Goal: Information Seeking & Learning: Learn about a topic

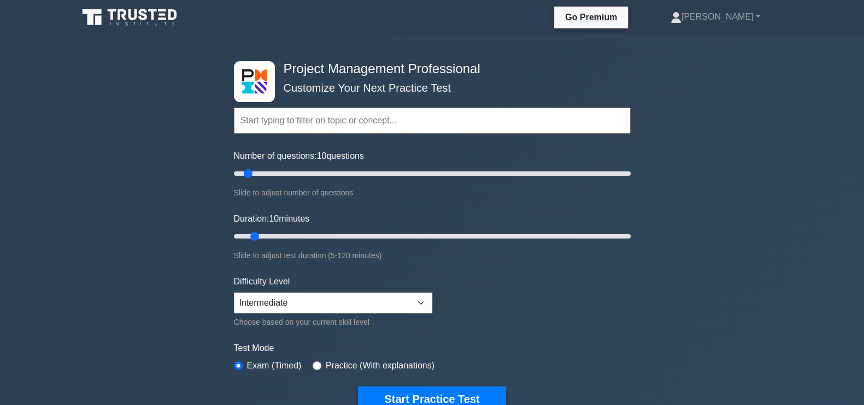
click at [287, 183] on div "Number of questions: 10 questions Slide to adjust number of questions" at bounding box center [432, 175] width 397 height 50
click at [296, 174] on input "Number of questions: 10 questions" at bounding box center [432, 173] width 397 height 13
click at [299, 173] on input "Number of questions: 35 questions" at bounding box center [432, 173] width 397 height 13
click at [287, 181] on div "Number of questions: 35 questions Slide to adjust number of questions" at bounding box center [432, 175] width 397 height 50
click at [294, 177] on input "Number of questions: 35 questions" at bounding box center [432, 173] width 397 height 13
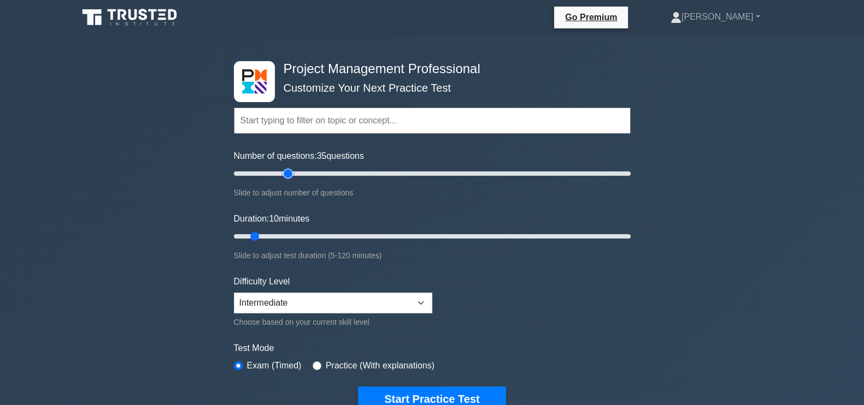
type input "30"
click at [290, 175] on input "Number of questions: 35 questions" at bounding box center [432, 173] width 397 height 13
click at [290, 175] on input "Number of questions: 30 questions" at bounding box center [432, 173] width 397 height 13
click at [303, 227] on div "Duration: 10 minutes Slide to adjust test duration (5-120 minutes)" at bounding box center [432, 238] width 397 height 50
click at [301, 236] on input "Duration: 25 minutes" at bounding box center [432, 236] width 397 height 13
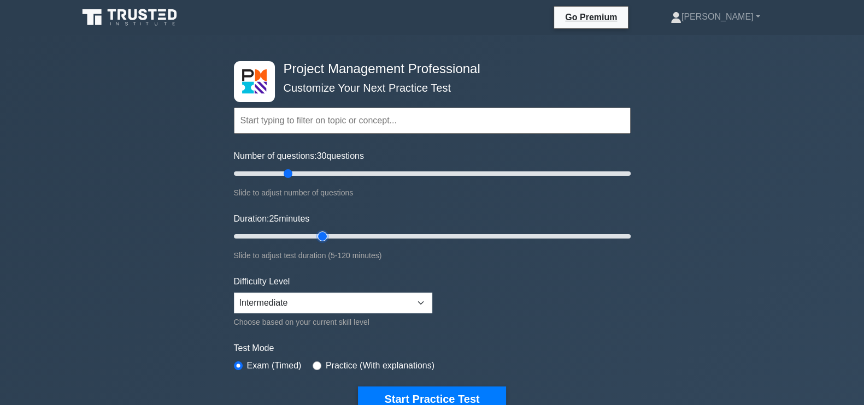
type input "30"
click at [322, 232] on input "Duration: 25 minutes" at bounding box center [432, 236] width 397 height 13
click at [404, 396] on button "Start Practice Test" at bounding box center [432, 399] width 148 height 25
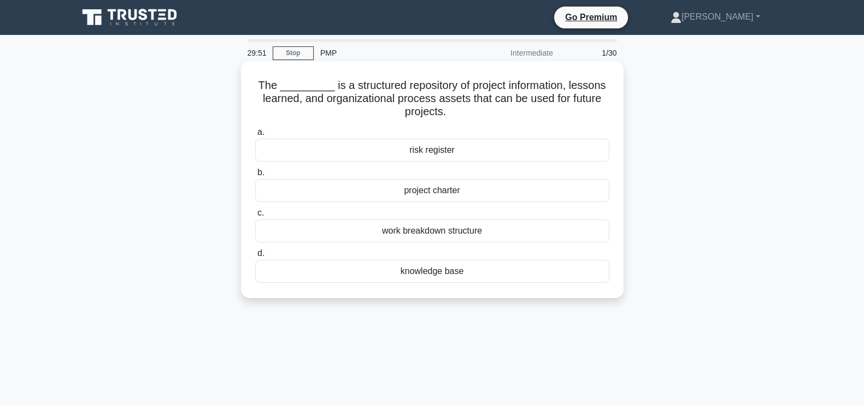
click at [439, 269] on div "knowledge base" at bounding box center [432, 271] width 354 height 23
click at [255, 257] on input "d. knowledge base" at bounding box center [255, 253] width 0 height 7
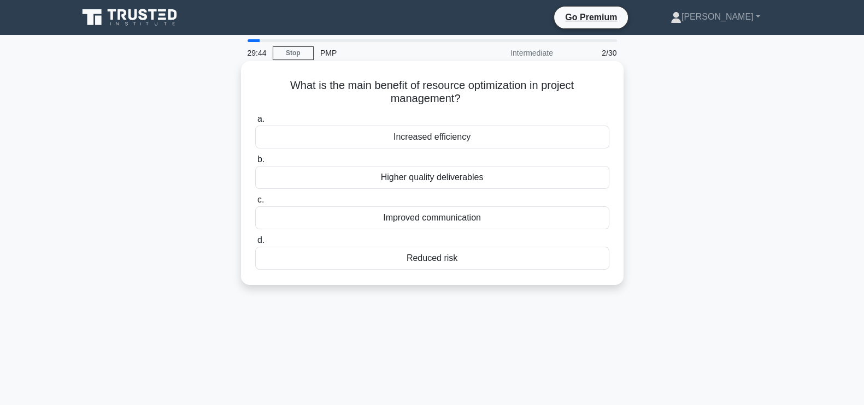
click at [492, 139] on div "Increased efficiency" at bounding box center [432, 137] width 354 height 23
click at [255, 123] on input "a. Increased efficiency" at bounding box center [255, 119] width 0 height 7
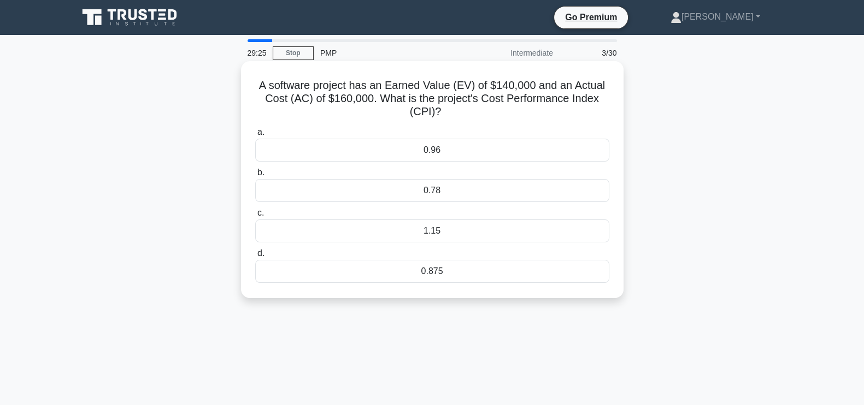
click at [471, 274] on div "0.875" at bounding box center [432, 271] width 354 height 23
click at [255, 257] on input "d. 0.875" at bounding box center [255, 253] width 0 height 7
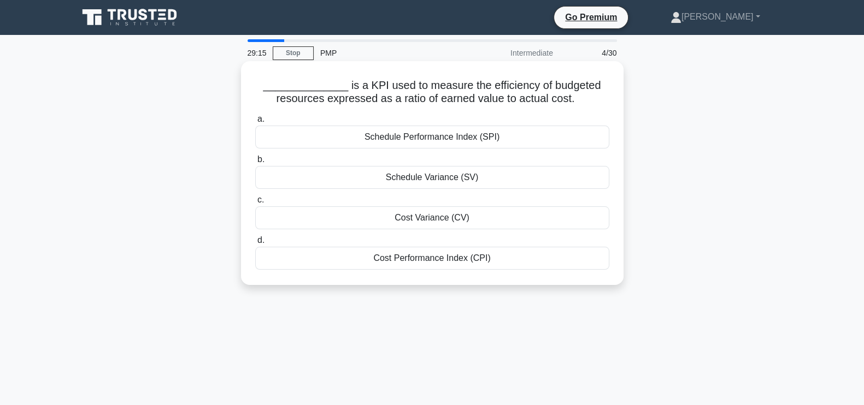
click at [462, 257] on div "Cost Performance Index (CPI)" at bounding box center [432, 258] width 354 height 23
click at [255, 244] on input "d. Cost Performance Index (CPI)" at bounding box center [255, 240] width 0 height 7
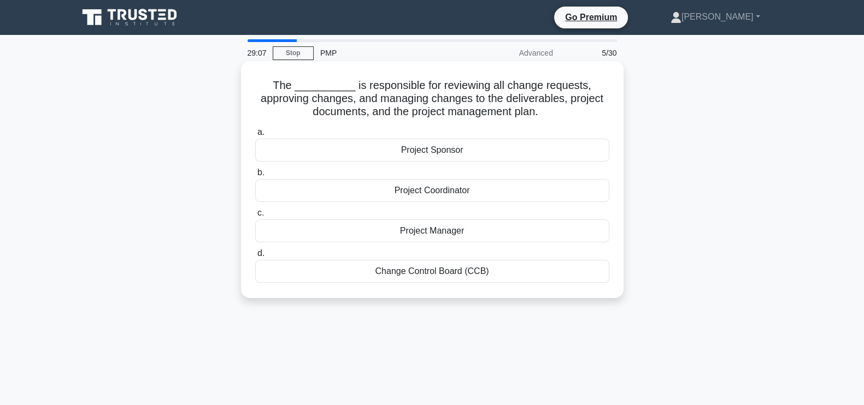
click at [491, 272] on div "Change Control Board (CCB)" at bounding box center [432, 271] width 354 height 23
click at [255, 257] on input "d. Change Control Board (CCB)" at bounding box center [255, 253] width 0 height 7
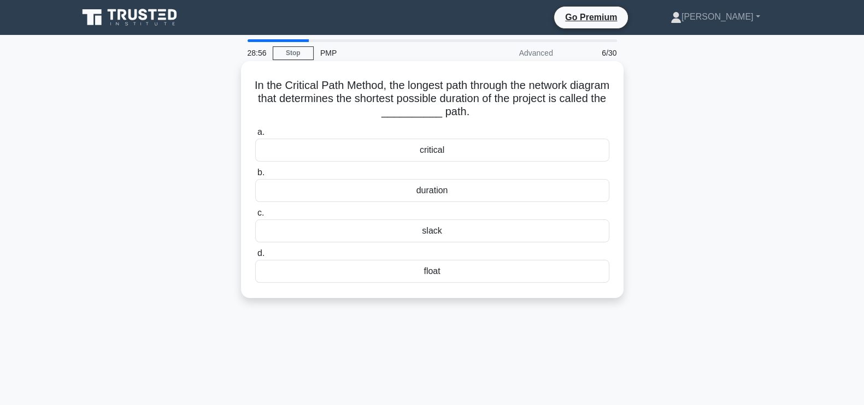
click at [487, 147] on div "critical" at bounding box center [432, 150] width 354 height 23
click at [255, 136] on input "a. critical" at bounding box center [255, 132] width 0 height 7
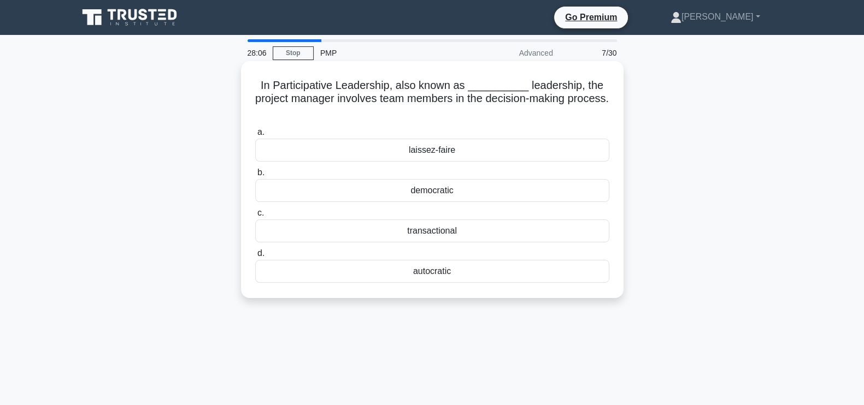
click at [456, 187] on div "democratic" at bounding box center [432, 190] width 354 height 23
click at [255, 177] on input "b. democratic" at bounding box center [255, 172] width 0 height 7
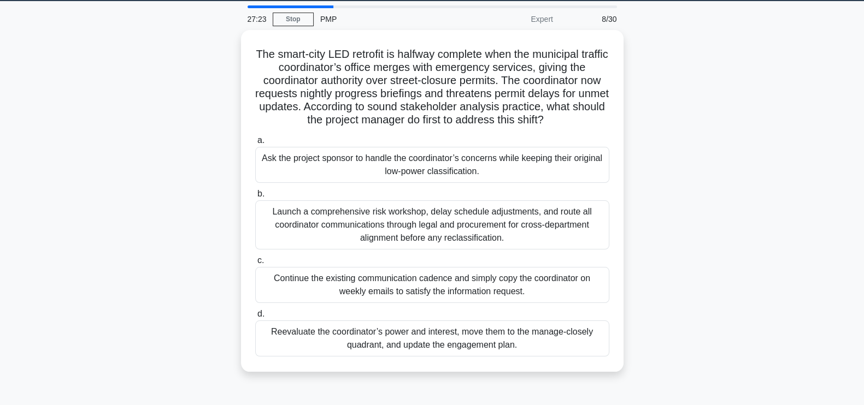
scroll to position [35, 0]
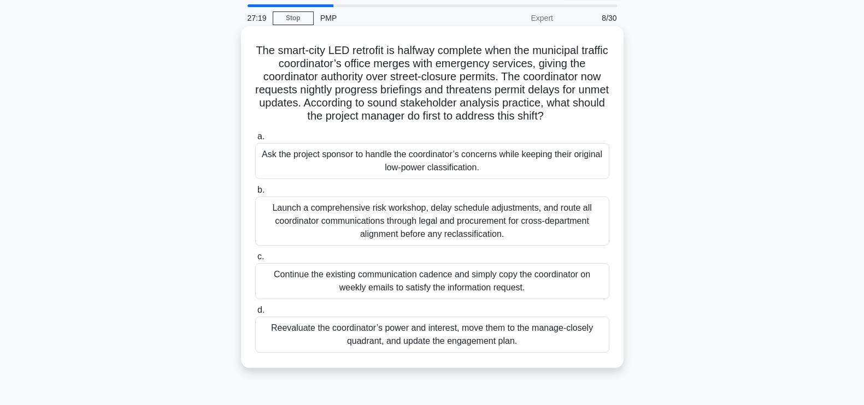
click at [514, 344] on div "Reevaluate the coordinator’s power and interest, move them to the manage-closel…" at bounding box center [432, 335] width 354 height 36
click at [255, 314] on input "d. Reevaluate the coordinator’s power and interest, move them to the manage-clo…" at bounding box center [255, 310] width 0 height 7
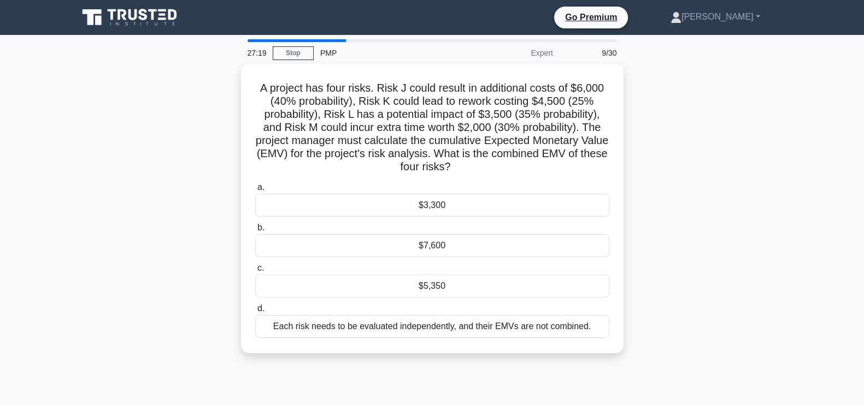
scroll to position [0, 0]
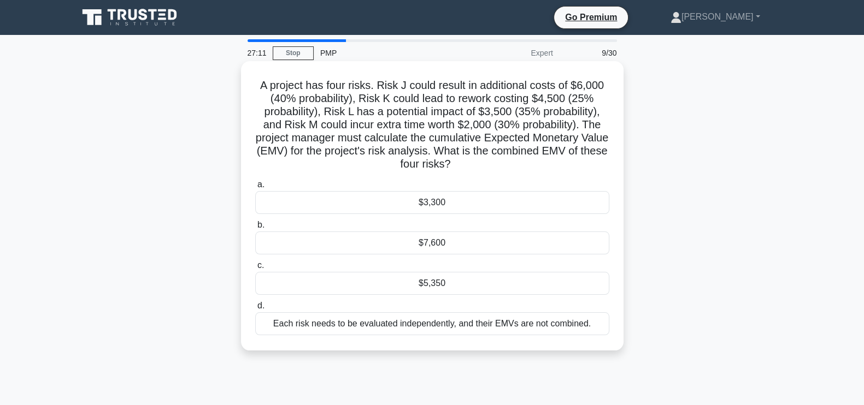
click at [436, 284] on div "$5,350" at bounding box center [432, 283] width 354 height 23
click at [255, 269] on input "c. $5,350" at bounding box center [255, 265] width 0 height 7
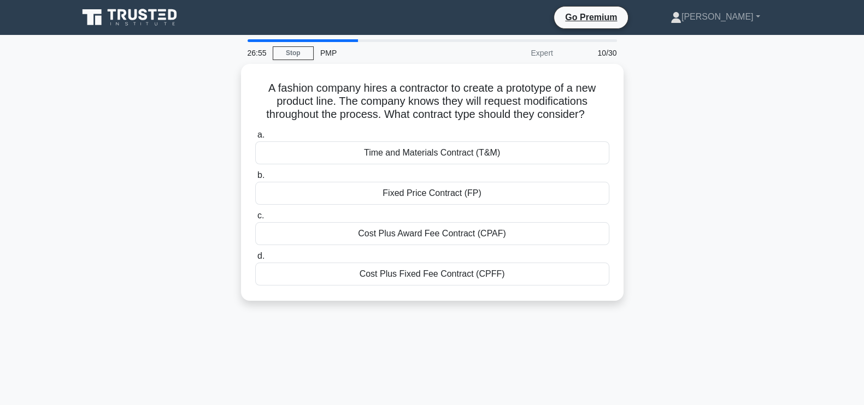
drag, startPoint x: 590, startPoint y: 114, endPoint x: 227, endPoint y: 73, distance: 365.7
click at [227, 73] on div "A fashion company hires a contractor to create a prototype of a new product lin…" at bounding box center [432, 189] width 721 height 250
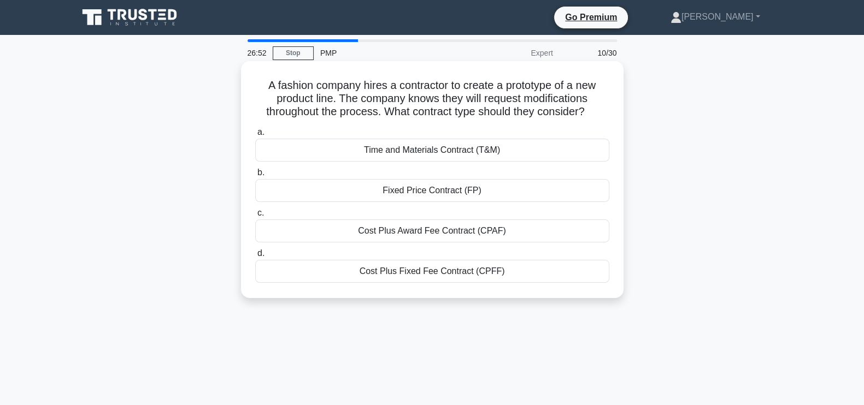
copy h5 "A fashion company hires a contractor to create a prototype of a new product lin…"
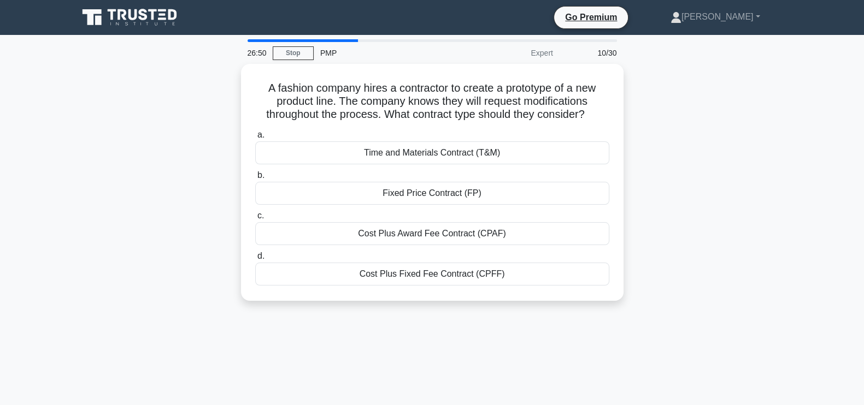
click at [734, 156] on div "A fashion company hires a contractor to create a prototype of a new product lin…" at bounding box center [432, 189] width 721 height 250
click at [749, 250] on div "A fashion company hires a contractor to create a prototype of a new product lin…" at bounding box center [432, 189] width 721 height 250
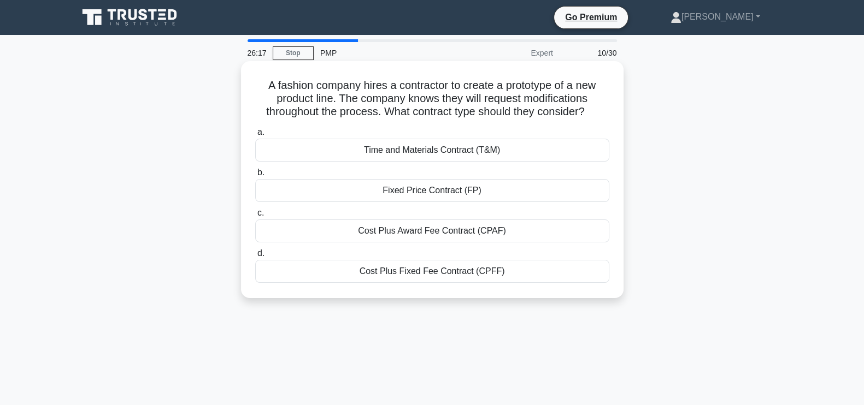
drag, startPoint x: 263, startPoint y: 85, endPoint x: 593, endPoint y: 110, distance: 331.1
click at [593, 110] on h5 "A fashion company hires a contractor to create a prototype of a new product lin…" at bounding box center [432, 99] width 356 height 40
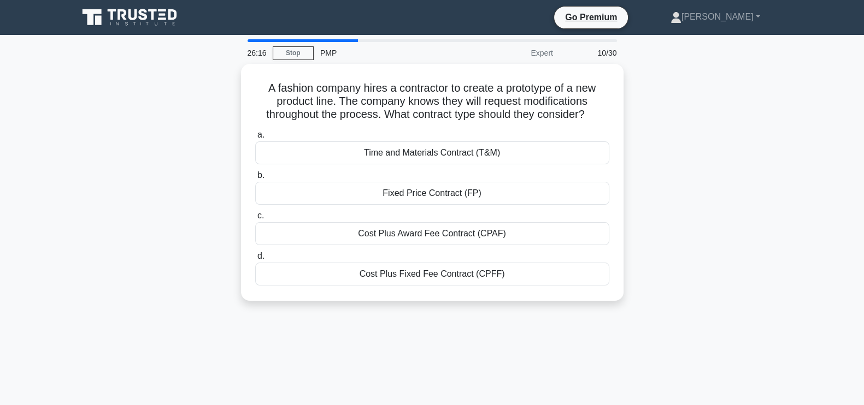
click at [710, 167] on div "A fashion company hires a contractor to create a prototype of a new product lin…" at bounding box center [432, 189] width 721 height 250
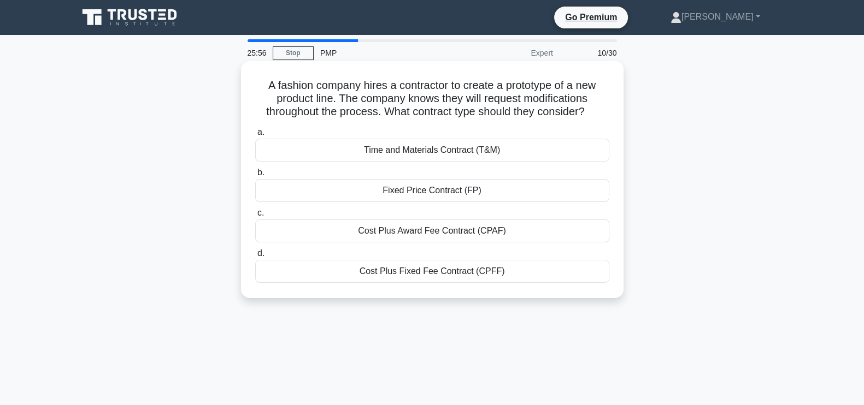
click at [469, 154] on div "Time and Materials Contract (T&M)" at bounding box center [432, 150] width 354 height 23
click at [255, 136] on input "a. Time and Materials Contract (T&M)" at bounding box center [255, 132] width 0 height 7
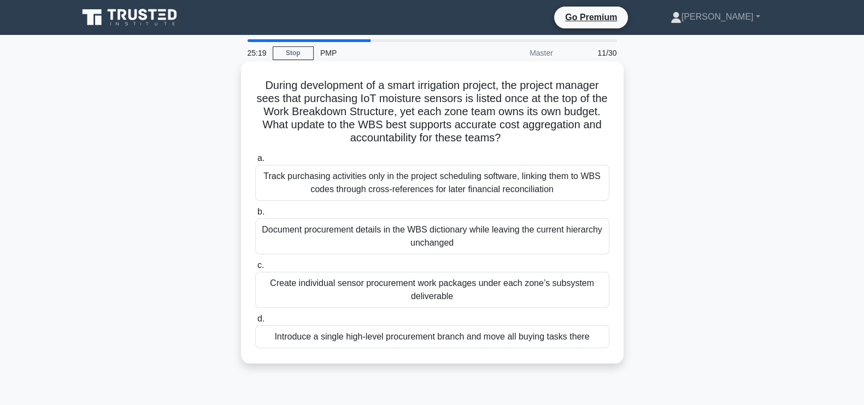
click at [492, 289] on div "Create individual sensor procurement work packages under each zone’s subsystem …" at bounding box center [432, 290] width 354 height 36
click at [255, 269] on input "c. Create individual sensor procurement work packages under each zone’s subsyst…" at bounding box center [255, 265] width 0 height 7
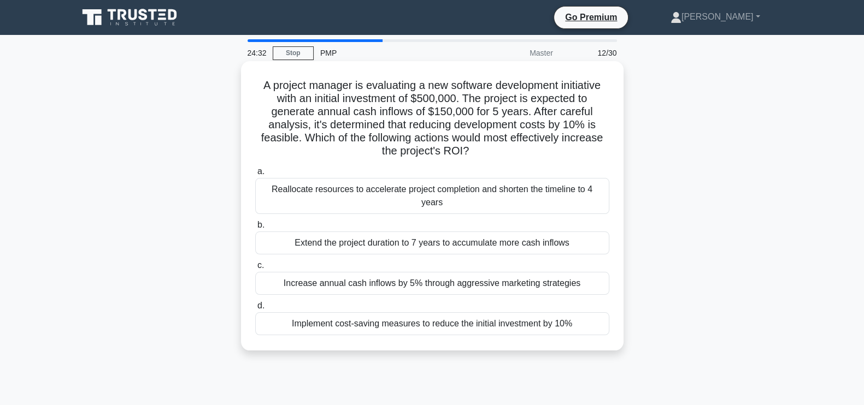
click at [473, 313] on div "Implement cost-saving measures to reduce the initial investment by 10%" at bounding box center [432, 324] width 354 height 23
click at [255, 310] on input "d. Implement cost-saving measures to reduce the initial investment by 10%" at bounding box center [255, 306] width 0 height 7
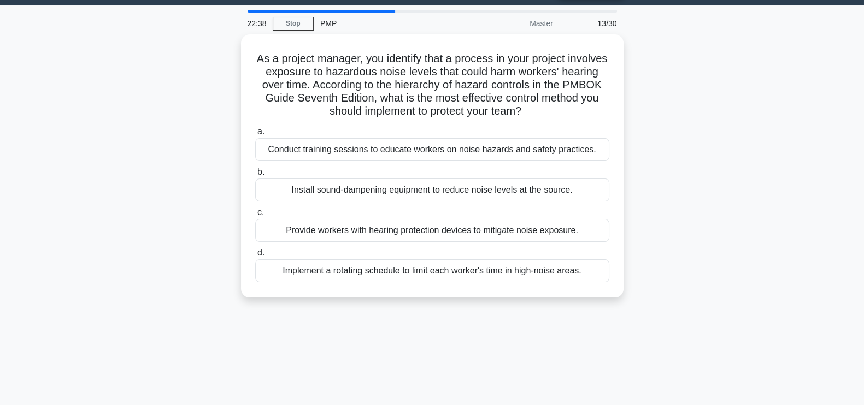
scroll to position [31, 0]
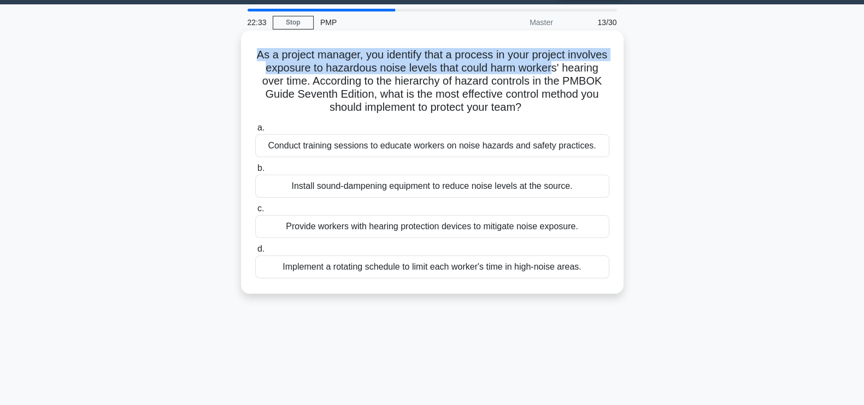
drag, startPoint x: 274, startPoint y: 57, endPoint x: 596, endPoint y: 73, distance: 321.7
click at [596, 73] on h5 "As a project manager, you identify that a process in your project involves expo…" at bounding box center [432, 81] width 356 height 67
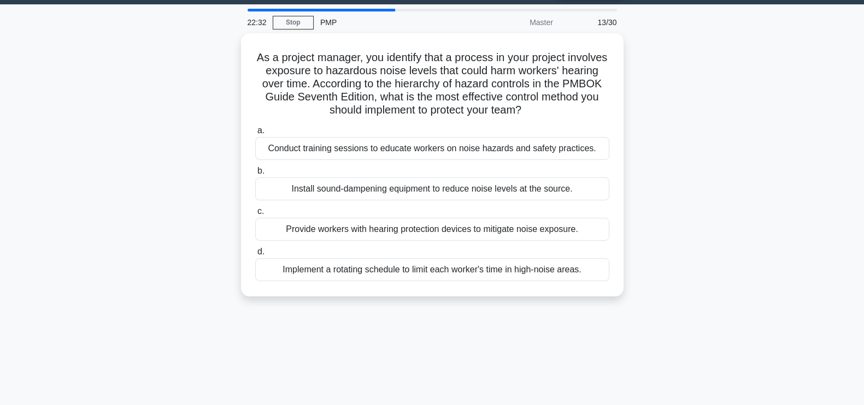
click at [704, 91] on div "As a project manager, you identify that a process in your project involves expo…" at bounding box center [432, 171] width 721 height 277
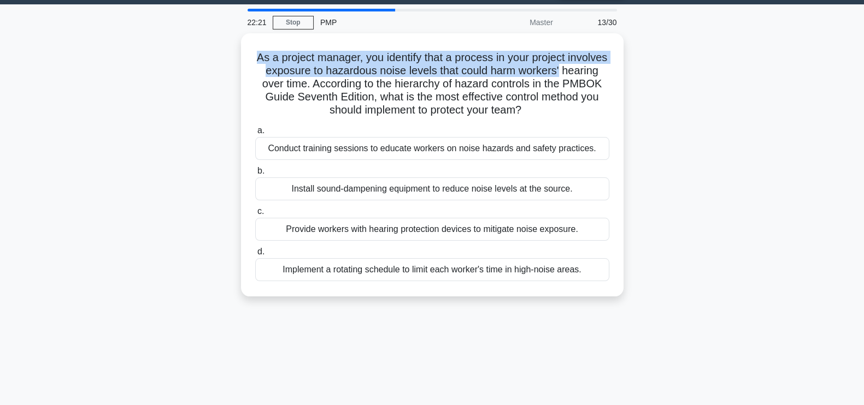
drag, startPoint x: 275, startPoint y: 54, endPoint x: 629, endPoint y: 74, distance: 354.7
click at [629, 74] on div "As a project manager, you identify that a process in your project involves expo…" at bounding box center [432, 171] width 721 height 277
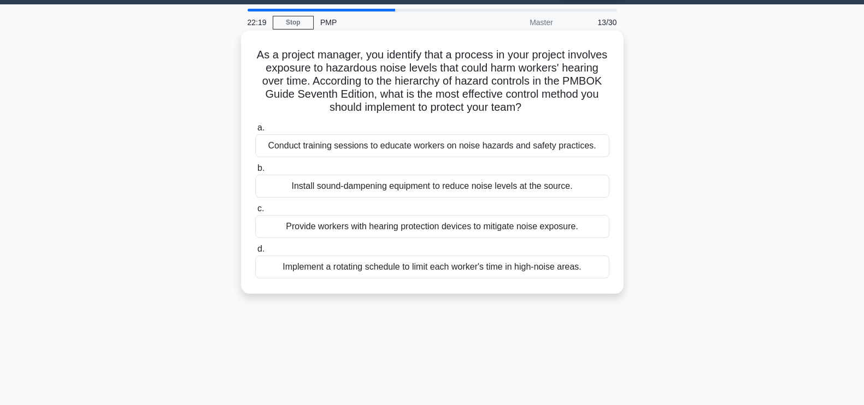
click at [615, 95] on div "As a project manager, you identify that a process in your project involves expo…" at bounding box center [432, 162] width 374 height 255
drag, startPoint x: 272, startPoint y: 57, endPoint x: 393, endPoint y: 60, distance: 121.9
click at [393, 60] on h5 "As a project manager, you identify that a process in your project involves expo…" at bounding box center [432, 81] width 356 height 67
click at [610, 104] on div "As a project manager, you identify that a process in your project involves expo…" at bounding box center [432, 162] width 374 height 255
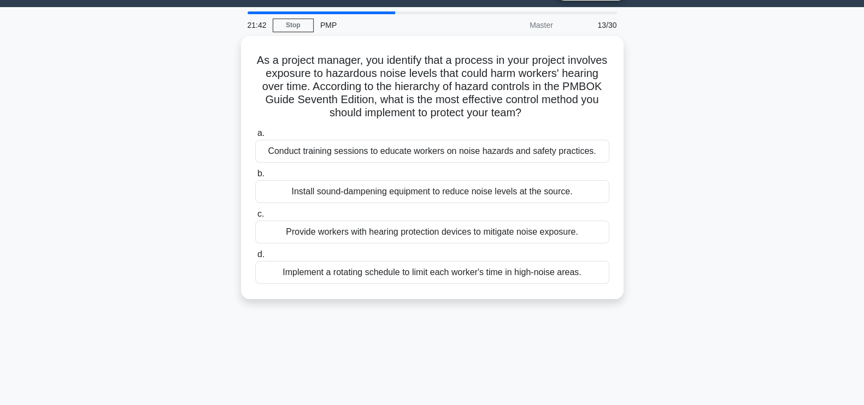
scroll to position [45, 0]
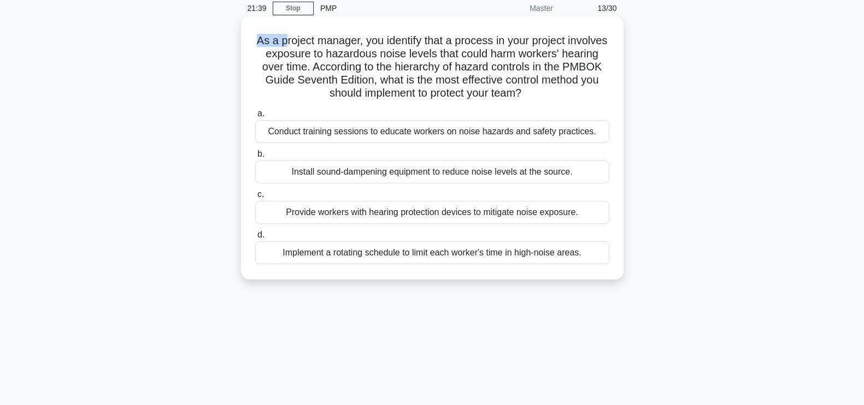
drag, startPoint x: 272, startPoint y: 40, endPoint x: 301, endPoint y: 48, distance: 30.5
click at [301, 48] on h5 "As a project manager, you identify that a process in your project involves expo…" at bounding box center [432, 67] width 356 height 67
click at [390, 55] on h5 "As a project manager, you identify that a process in your project involves expo…" at bounding box center [432, 67] width 356 height 67
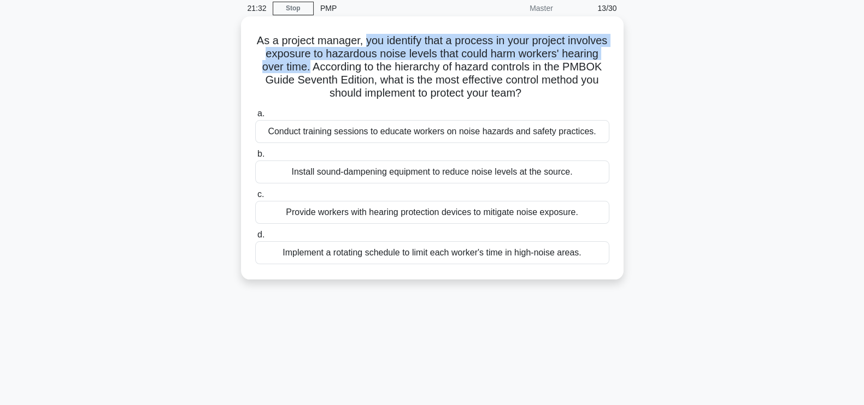
drag, startPoint x: 383, startPoint y: 40, endPoint x: 349, endPoint y: 66, distance: 42.1
click at [349, 66] on h5 "As a project manager, you identify that a process in your project involves expo…" at bounding box center [432, 67] width 356 height 67
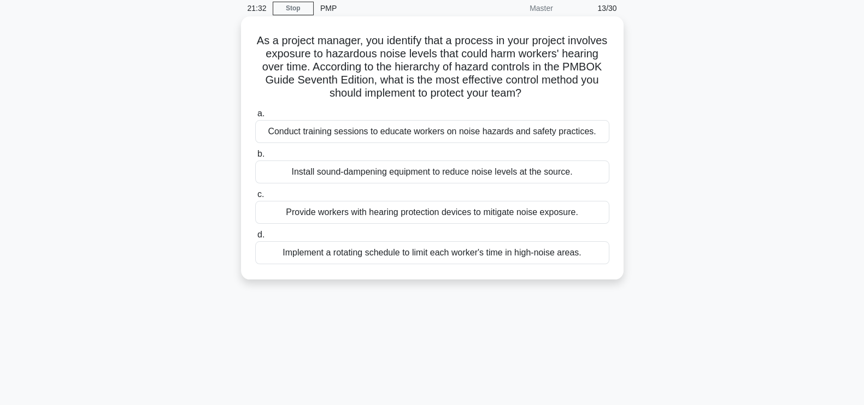
click at [355, 78] on h5 "As a project manager, you identify that a process in your project involves expo…" at bounding box center [432, 67] width 356 height 67
drag, startPoint x: 351, startPoint y: 69, endPoint x: 581, endPoint y: 102, distance: 231.9
click at [581, 102] on div "As a project manager, you identify that a process in your project involves expo…" at bounding box center [432, 148] width 374 height 255
drag, startPoint x: 350, startPoint y: 64, endPoint x: 584, endPoint y: 99, distance: 237.1
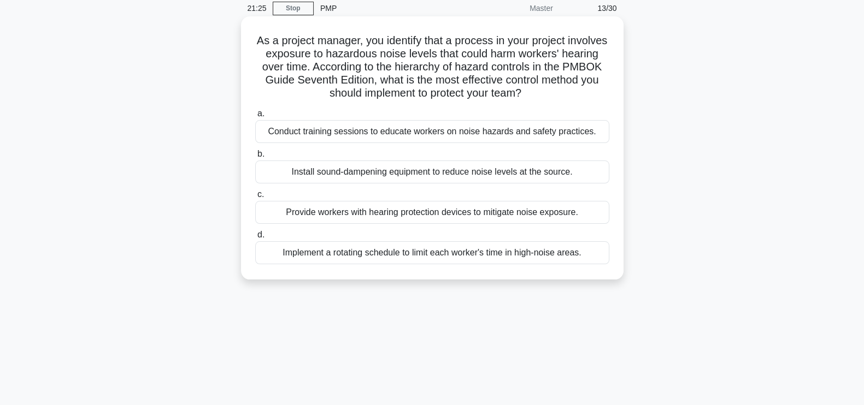
click at [584, 99] on h5 "As a project manager, you identify that a process in your project involves expo…" at bounding box center [432, 67] width 356 height 67
click at [583, 99] on h5 "As a project manager, you identify that a process in your project involves expo…" at bounding box center [432, 67] width 356 height 67
drag, startPoint x: 579, startPoint y: 97, endPoint x: 271, endPoint y: 42, distance: 313.0
click at [271, 42] on h5 "As a project manager, you identify that a process in your project involves expo…" at bounding box center [432, 67] width 356 height 67
click at [395, 64] on h5 "As a project manager, you identify that a process in your project involves expo…" at bounding box center [432, 67] width 356 height 67
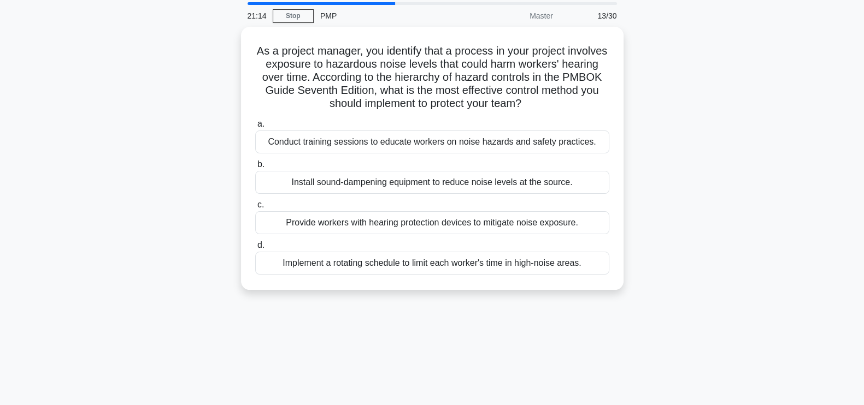
scroll to position [30, 0]
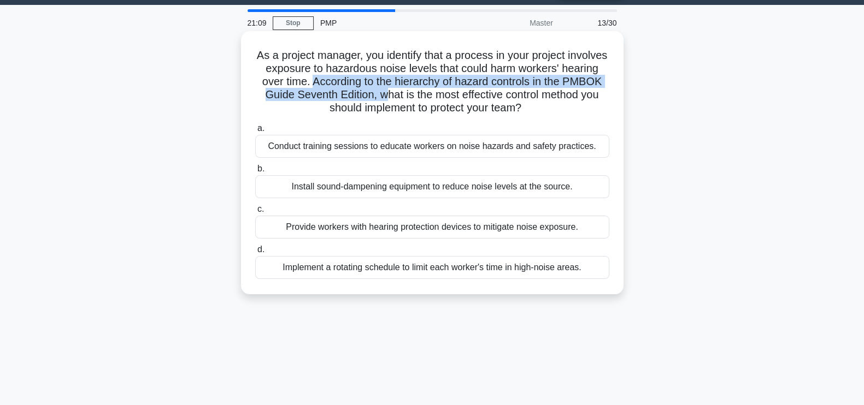
drag, startPoint x: 350, startPoint y: 81, endPoint x: 435, endPoint y: 96, distance: 86.0
click at [435, 96] on h5 "As a project manager, you identify that a process in your project involves expo…" at bounding box center [432, 82] width 356 height 67
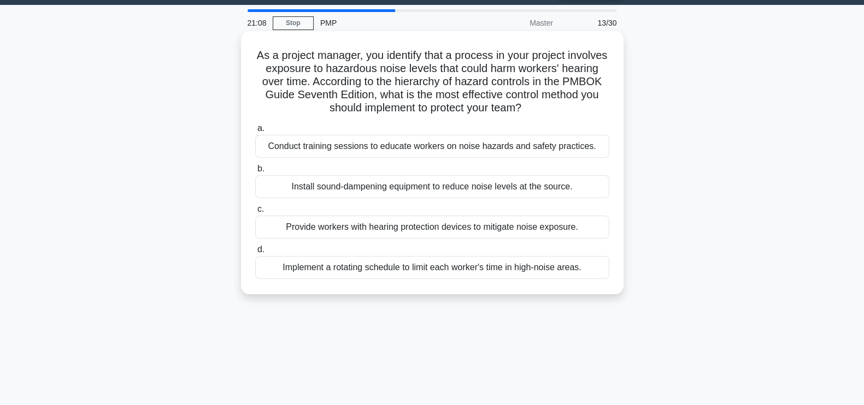
click at [592, 119] on div "As a project manager, you identify that a process in your project involves expo…" at bounding box center [432, 163] width 374 height 255
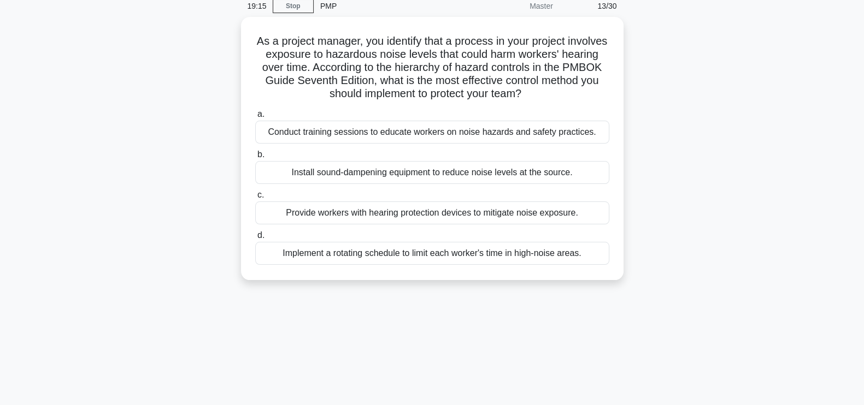
scroll to position [52, 0]
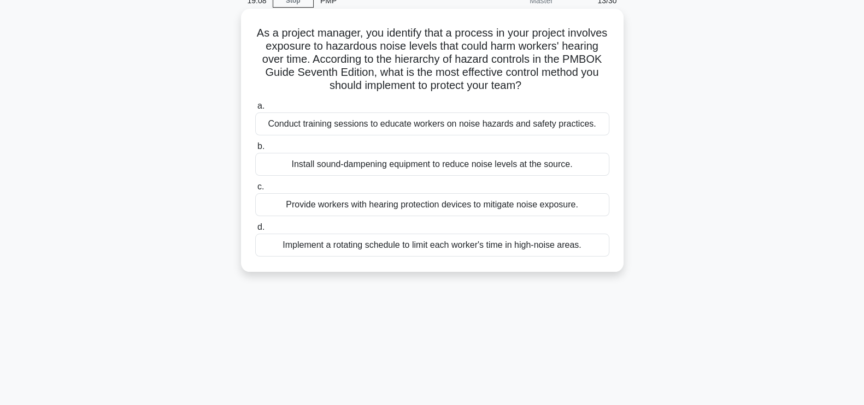
click at [469, 125] on div "Conduct training sessions to educate workers on noise hazards and safety practi…" at bounding box center [432, 124] width 354 height 23
click at [255, 110] on input "a. Conduct training sessions to educate workers on noise hazards and safety pra…" at bounding box center [255, 106] width 0 height 7
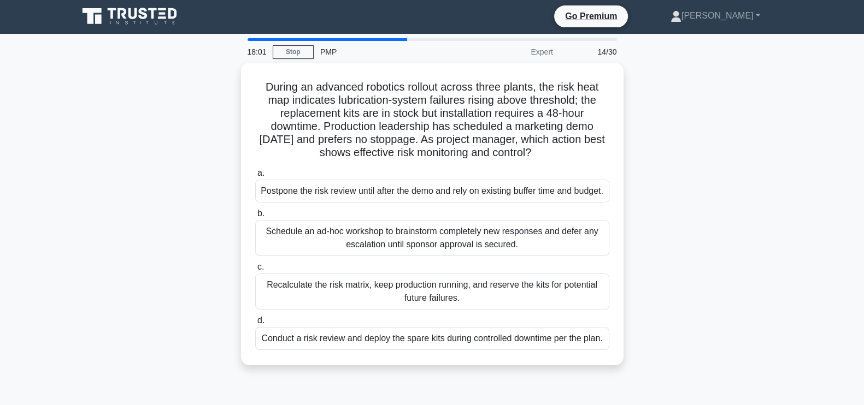
scroll to position [0, 0]
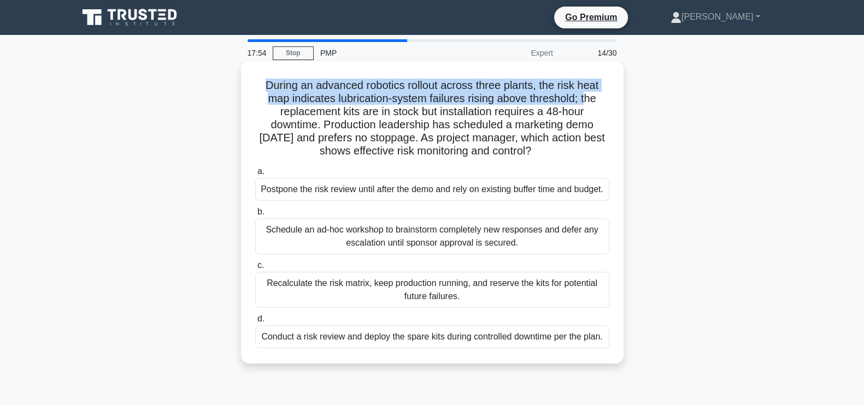
drag, startPoint x: 260, startPoint y: 86, endPoint x: 590, endPoint y: 94, distance: 330.2
click at [590, 94] on h5 "During an advanced robotics rollout across three plants, the risk heat map indi…" at bounding box center [432, 119] width 356 height 80
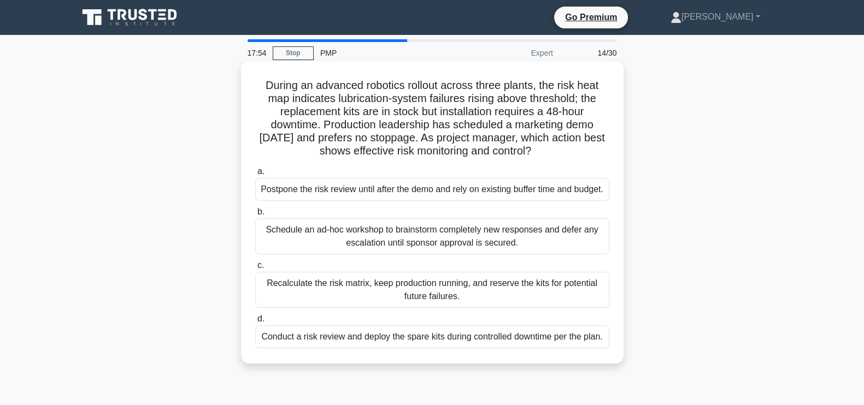
click at [596, 113] on h5 "During an advanced robotics rollout across three plants, the risk heat map indi…" at bounding box center [432, 119] width 356 height 80
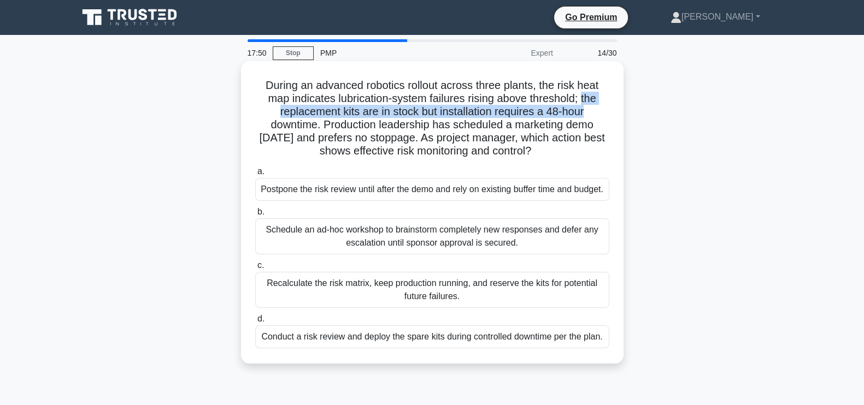
drag, startPoint x: 586, startPoint y: 98, endPoint x: 589, endPoint y: 111, distance: 13.8
click at [589, 111] on h5 "During an advanced robotics rollout across three plants, the risk heat map indi…" at bounding box center [432, 119] width 356 height 80
click at [251, 112] on div "During an advanced robotics rollout across three plants, the risk heat map indi…" at bounding box center [432, 213] width 374 height 294
click at [251, 110] on div "During an advanced robotics rollout across three plants, the risk heat map indi…" at bounding box center [432, 213] width 374 height 294
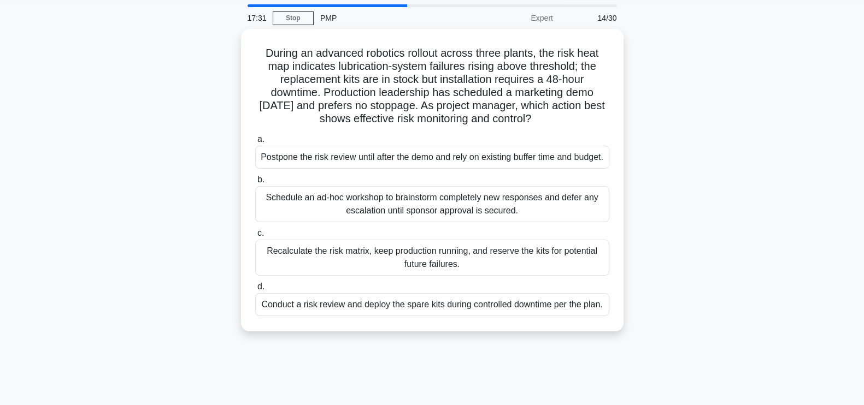
scroll to position [34, 0]
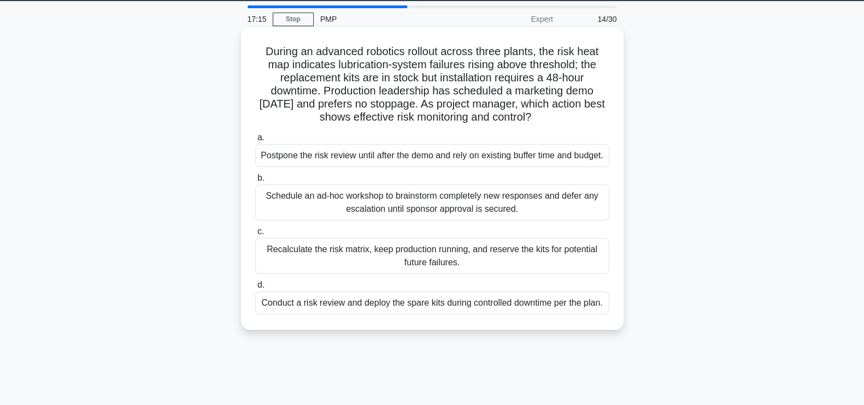
drag, startPoint x: 315, startPoint y: 91, endPoint x: 561, endPoint y: 113, distance: 246.9
click at [561, 113] on h5 "During an advanced robotics rollout across three plants, the risk heat map indi…" at bounding box center [432, 85] width 356 height 80
click at [563, 122] on h5 "During an advanced robotics rollout across three plants, the risk heat map indi…" at bounding box center [432, 85] width 356 height 80
drag, startPoint x: 563, startPoint y: 122, endPoint x: 319, endPoint y: 91, distance: 246.2
click at [319, 91] on h5 "During an advanced robotics rollout across three plants, the risk heat map indi…" at bounding box center [432, 85] width 356 height 80
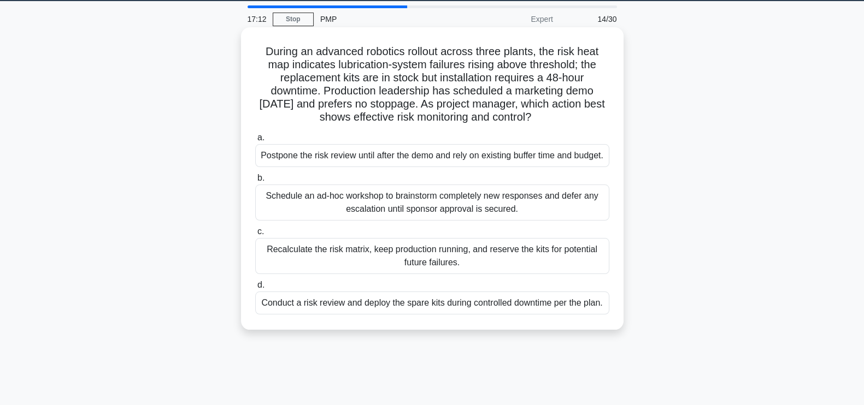
click at [577, 124] on h5 "During an advanced robotics rollout across three plants, the risk heat map indi…" at bounding box center [432, 85] width 356 height 80
drag, startPoint x: 317, startPoint y: 91, endPoint x: 564, endPoint y: 123, distance: 249.6
click at [564, 123] on h5 "During an advanced robotics rollout across three plants, the risk heat map indi…" at bounding box center [432, 85] width 356 height 80
click at [569, 126] on div "During an advanced robotics rollout across three plants, the risk heat map indi…" at bounding box center [432, 179] width 374 height 294
drag, startPoint x: 552, startPoint y: 116, endPoint x: 313, endPoint y: 94, distance: 239.9
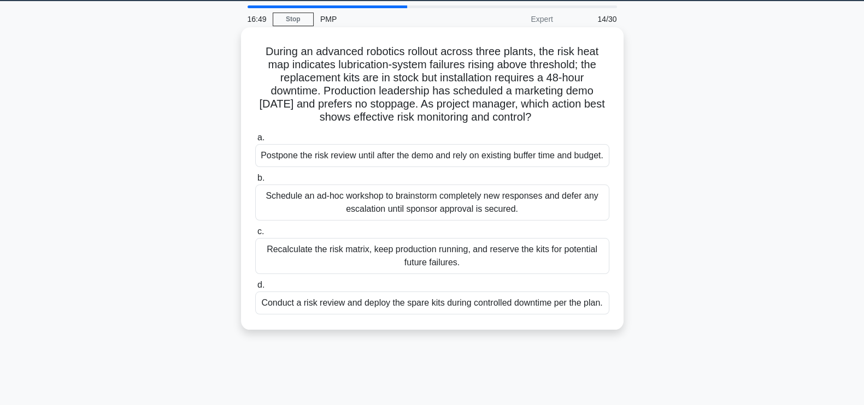
click at [313, 94] on h5 "During an advanced robotics rollout across three plants, the risk heat map indi…" at bounding box center [432, 85] width 356 height 80
click at [572, 115] on h5 "During an advanced robotics rollout across three plants, the risk heat map indi…" at bounding box center [432, 85] width 356 height 80
click at [476, 271] on div "Recalculate the risk matrix, keep production running, and reserve the kits for …" at bounding box center [432, 256] width 354 height 36
click at [255, 236] on input "c. Recalculate the risk matrix, keep production running, and reserve the kits f…" at bounding box center [255, 231] width 0 height 7
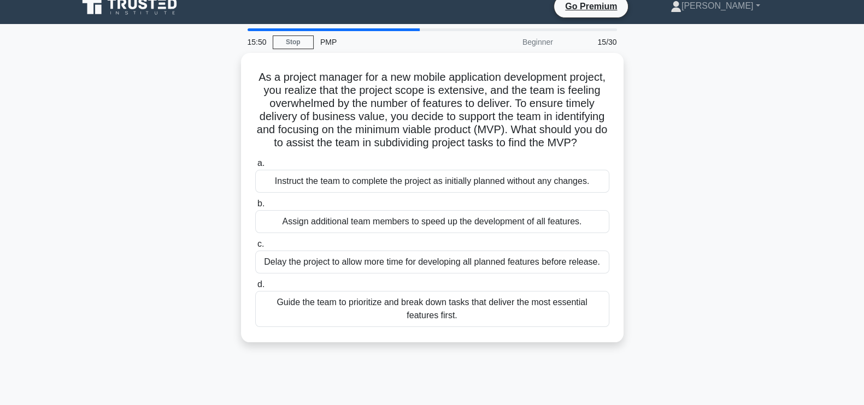
scroll to position [10, 0]
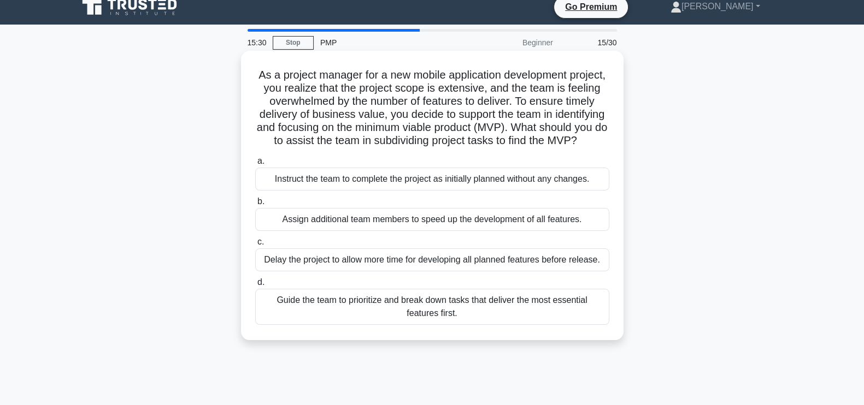
click at [487, 325] on div "Guide the team to prioritize and break down tasks that deliver the most essenti…" at bounding box center [432, 307] width 354 height 36
click at [255, 286] on input "d. Guide the team to prioritize and break down tasks that deliver the most esse…" at bounding box center [255, 282] width 0 height 7
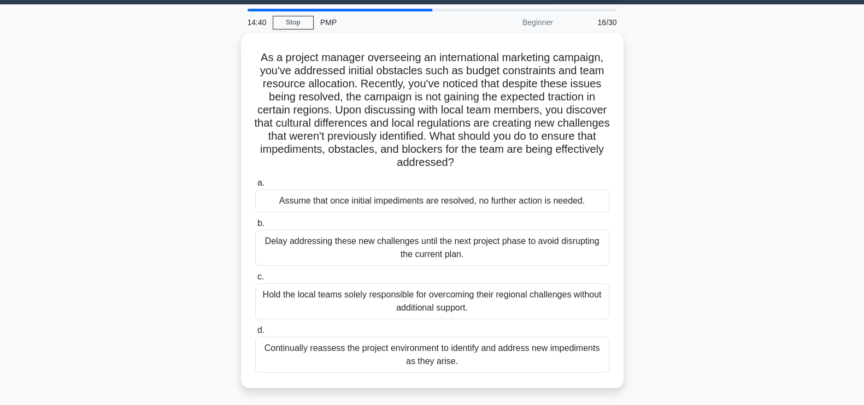
scroll to position [34, 0]
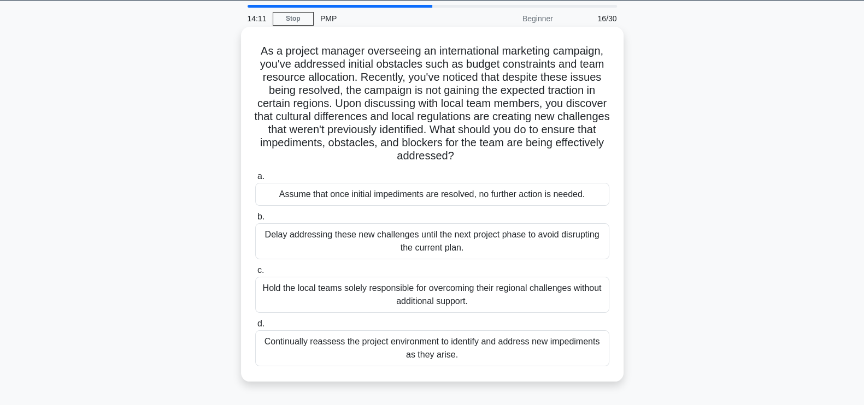
click at [473, 348] on div "Continually reassess the project environment to identify and address new impedi…" at bounding box center [432, 349] width 354 height 36
click at [255, 328] on input "d. Continually reassess the project environment to identify and address new imp…" at bounding box center [255, 324] width 0 height 7
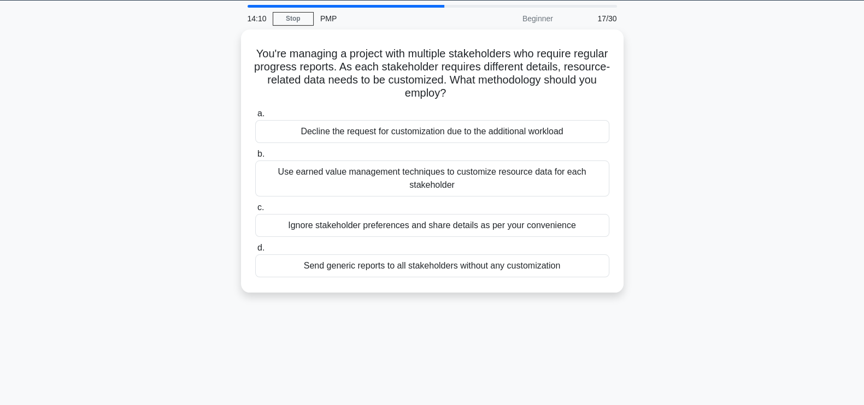
scroll to position [0, 0]
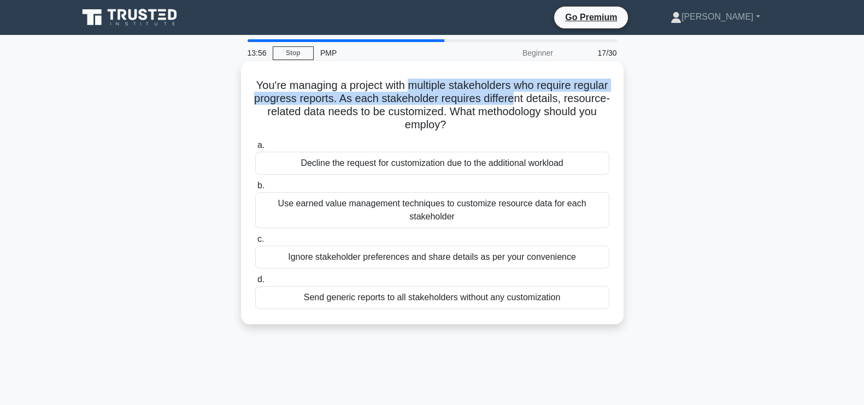
drag, startPoint x: 427, startPoint y: 85, endPoint x: 562, endPoint y: 97, distance: 135.0
click at [562, 97] on h5 "You're managing a project with multiple stakeholders who require regular progre…" at bounding box center [432, 106] width 356 height 54
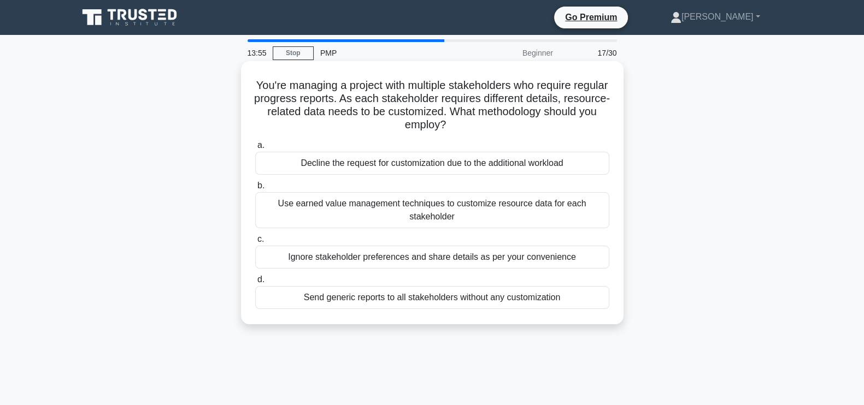
click at [503, 126] on h5 "You're managing a project with multiple stakeholders who require regular progre…" at bounding box center [432, 106] width 356 height 54
click at [477, 208] on div "Use earned value management techniques to customize resource data for each stak…" at bounding box center [432, 210] width 354 height 36
click at [255, 190] on input "b. Use earned value management techniques to customize resource data for each s…" at bounding box center [255, 186] width 0 height 7
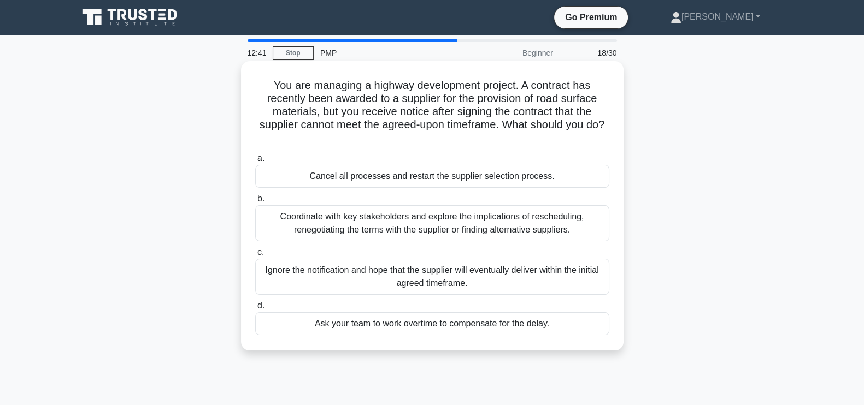
drag, startPoint x: 317, startPoint y: 115, endPoint x: 466, endPoint y: 133, distance: 150.2
click at [466, 133] on h5 "You are managing a highway development project. A contract has recently been aw…" at bounding box center [432, 112] width 356 height 67
click at [464, 135] on h5 "You are managing a highway development project. A contract has recently been aw…" at bounding box center [432, 112] width 356 height 67
drag, startPoint x: 463, startPoint y: 136, endPoint x: 312, endPoint y: 113, distance: 152.6
click at [312, 113] on h5 "You are managing a highway development project. A contract has recently been aw…" at bounding box center [432, 112] width 356 height 67
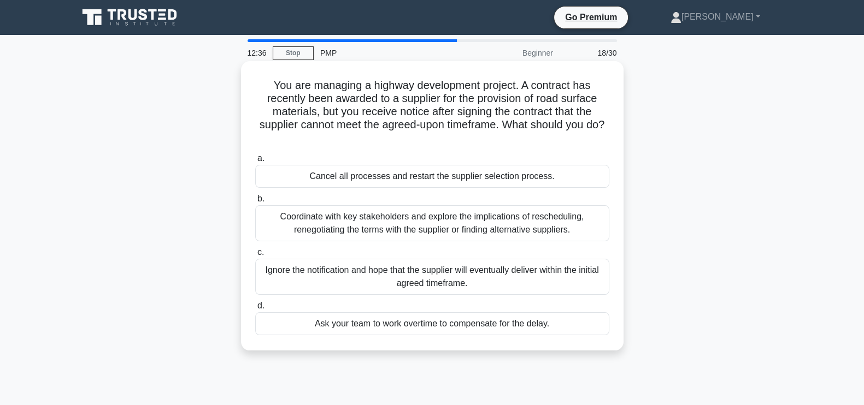
click at [503, 144] on h5 "You are managing a highway development project. A contract has recently been aw…" at bounding box center [432, 112] width 356 height 67
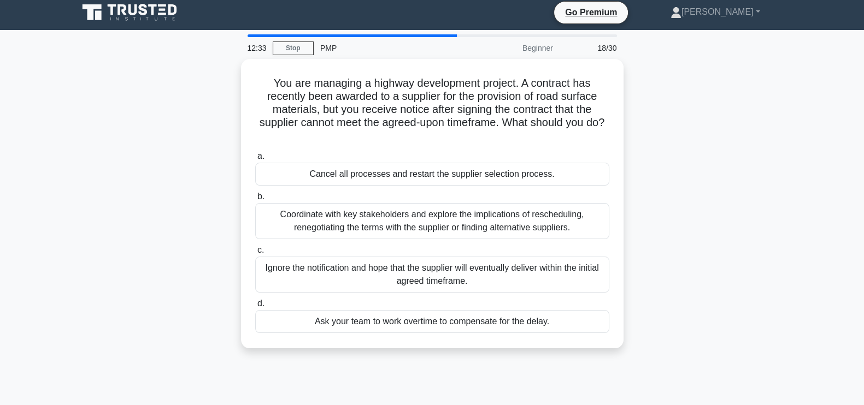
scroll to position [3, 0]
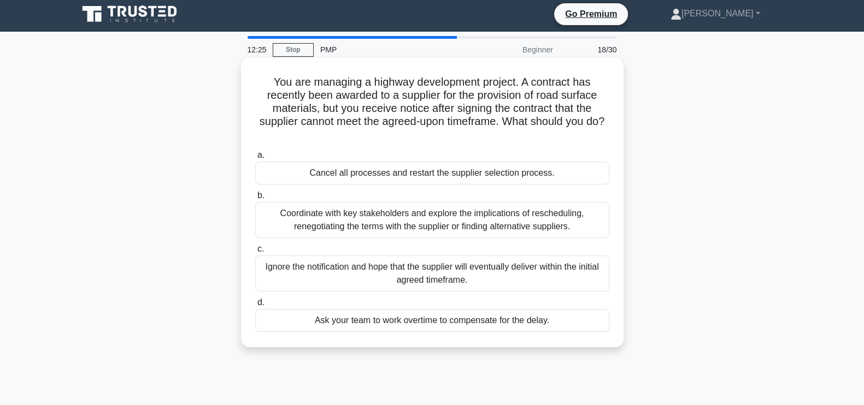
drag, startPoint x: 445, startPoint y: 133, endPoint x: 313, endPoint y: 111, distance: 133.6
click at [313, 111] on h5 "You are managing a highway development project. A contract has recently been aw…" at bounding box center [432, 108] width 356 height 67
click at [462, 144] on div "You are managing a highway development project. A contract has recently been aw…" at bounding box center [432, 202] width 374 height 281
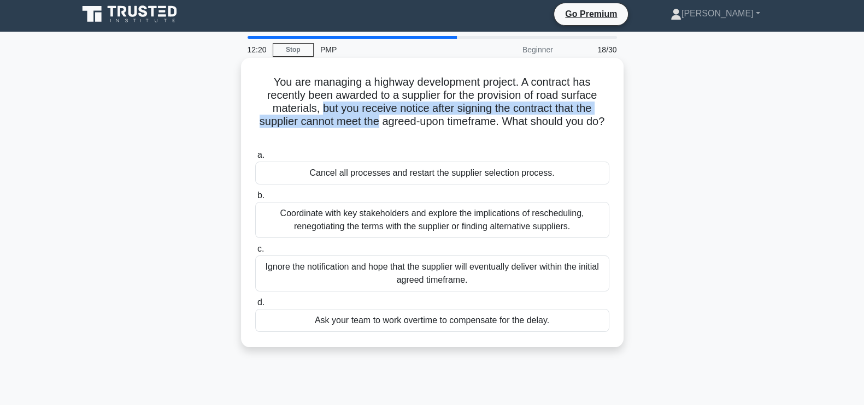
drag, startPoint x: 318, startPoint y: 105, endPoint x: 385, endPoint y: 127, distance: 70.7
click at [385, 127] on h5 "You are managing a highway development project. A contract has recently been aw…" at bounding box center [432, 108] width 356 height 67
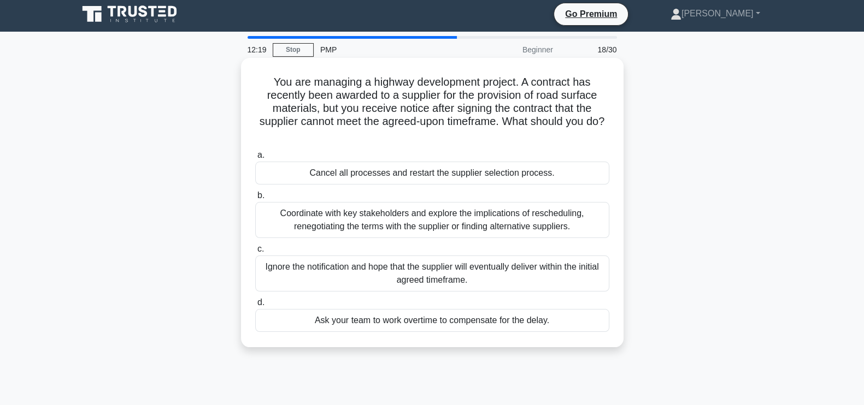
click at [495, 139] on h5 "You are managing a highway development project. A contract has recently been aw…" at bounding box center [432, 108] width 356 height 67
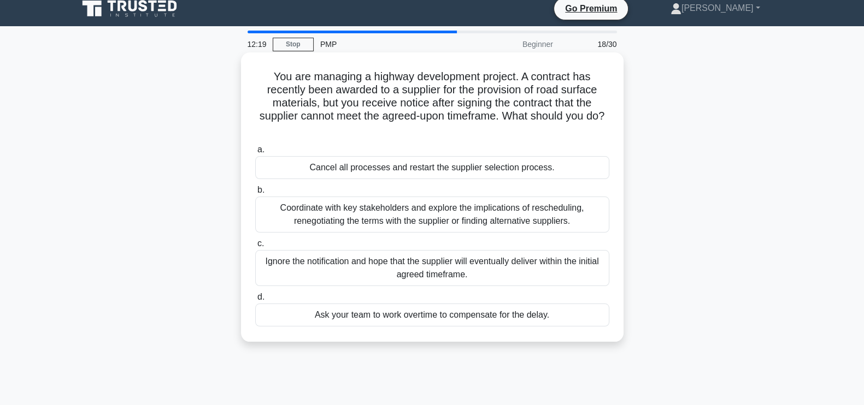
scroll to position [11, 0]
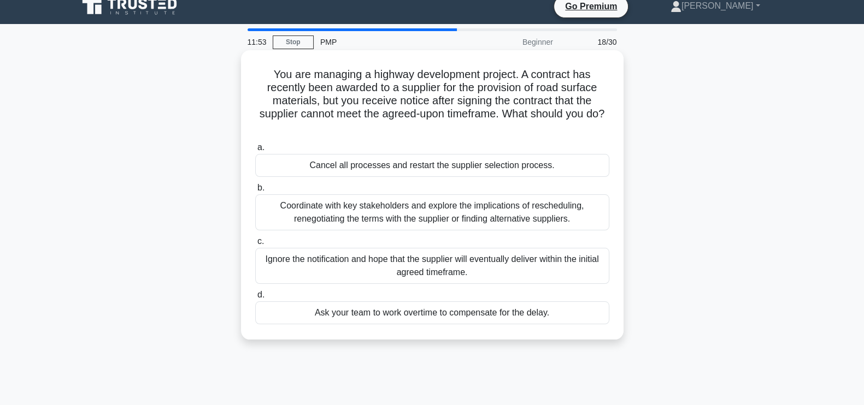
click at [455, 217] on div "Coordinate with key stakeholders and explore the implications of rescheduling, …" at bounding box center [432, 213] width 354 height 36
click at [255, 192] on input "b. Coordinate with key stakeholders and explore the implications of reschedulin…" at bounding box center [255, 188] width 0 height 7
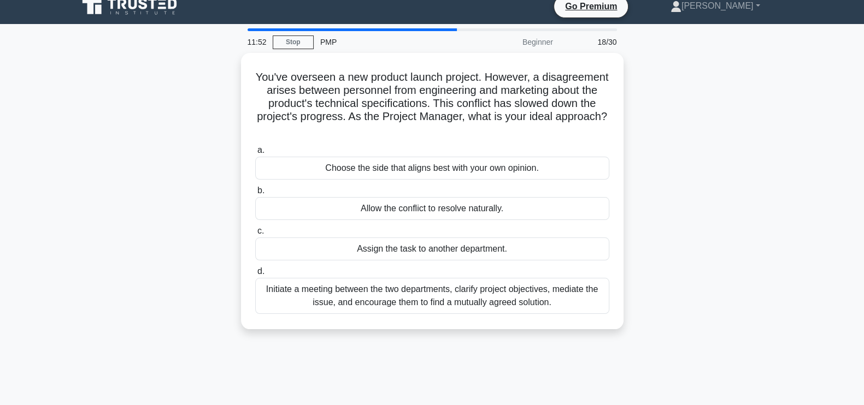
scroll to position [0, 0]
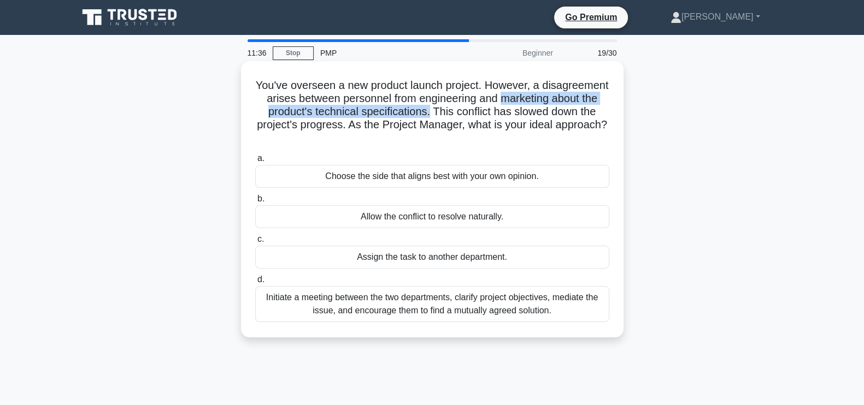
drag, startPoint x: 256, startPoint y: 108, endPoint x: 525, endPoint y: 119, distance: 269.6
click at [525, 119] on h5 "You've overseen a new product launch project. However, a disagreement arises be…" at bounding box center [432, 112] width 356 height 67
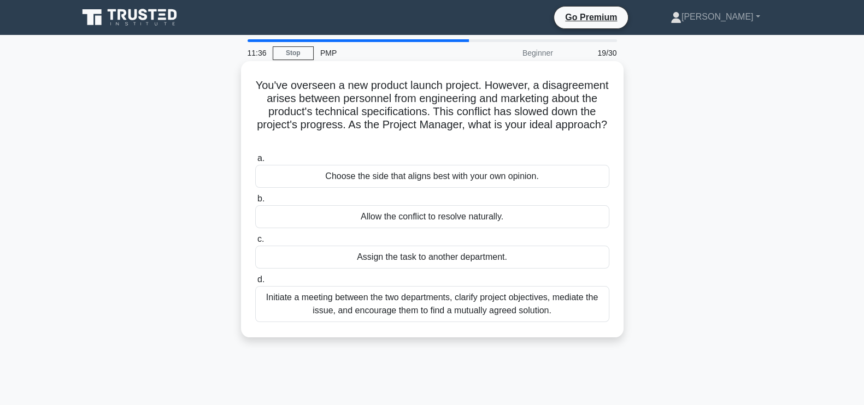
click at [516, 144] on h5 "You've overseen a new product launch project. However, a disagreement arises be…" at bounding box center [432, 112] width 356 height 67
drag, startPoint x: 527, startPoint y: 113, endPoint x: 538, endPoint y: 133, distance: 23.7
click at [538, 133] on h5 "You've overseen a new product launch project. However, a disagreement arises be…" at bounding box center [432, 112] width 356 height 67
click at [533, 139] on h5 "You've overseen a new product launch project. However, a disagreement arises be…" at bounding box center [432, 112] width 356 height 67
drag, startPoint x: 530, startPoint y: 110, endPoint x: 538, endPoint y: 140, distance: 30.6
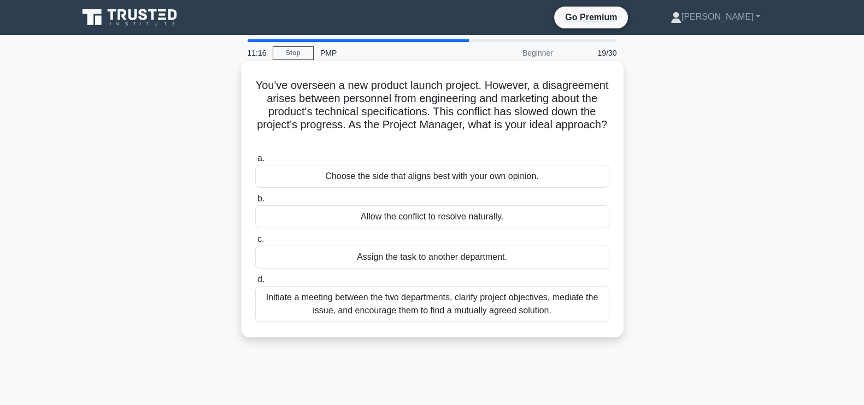
click at [538, 140] on h5 "You've overseen a new product launch project. However, a disagreement arises be…" at bounding box center [432, 112] width 356 height 67
click at [536, 142] on h5 "You've overseen a new product launch project. However, a disagreement arises be…" at bounding box center [432, 112] width 356 height 67
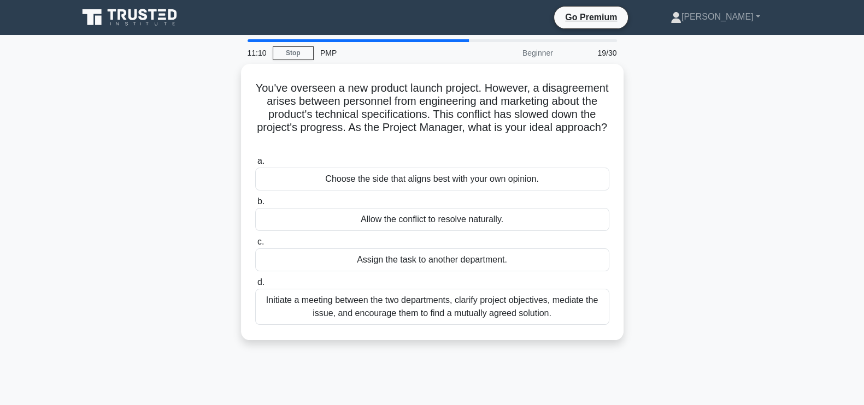
scroll to position [5, 0]
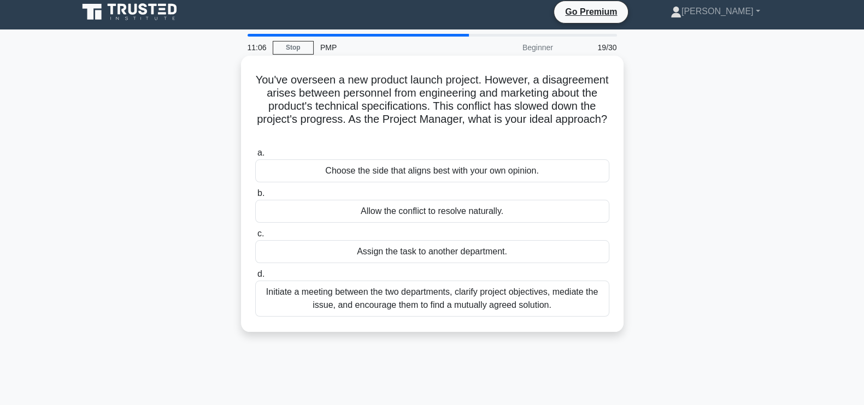
drag, startPoint x: 526, startPoint y: 105, endPoint x: 533, endPoint y: 131, distance: 27.0
click at [541, 132] on h5 "You've overseen a new product launch project. However, a disagreement arises be…" at bounding box center [432, 106] width 356 height 67
click at [503, 136] on h5 "You've overseen a new product launch project. However, a disagreement arises be…" at bounding box center [432, 106] width 356 height 67
click at [528, 296] on div "Initiate a meeting between the two departments, clarify project objectives, med…" at bounding box center [432, 299] width 354 height 36
click at [255, 278] on input "d. Initiate a meeting between the two departments, clarify project objectives, …" at bounding box center [255, 274] width 0 height 7
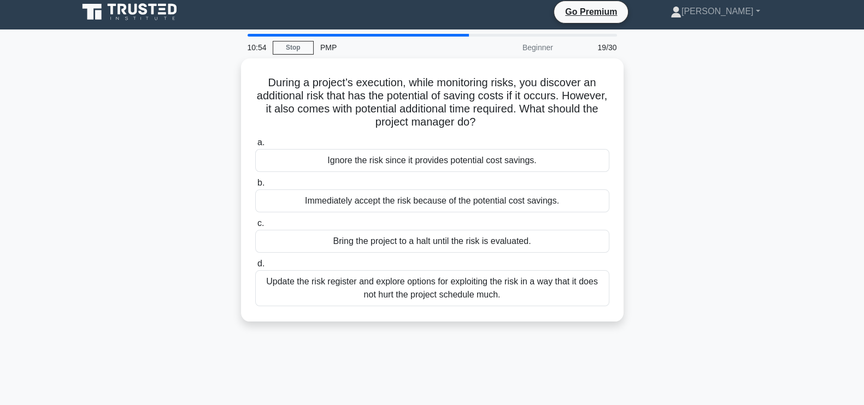
scroll to position [0, 0]
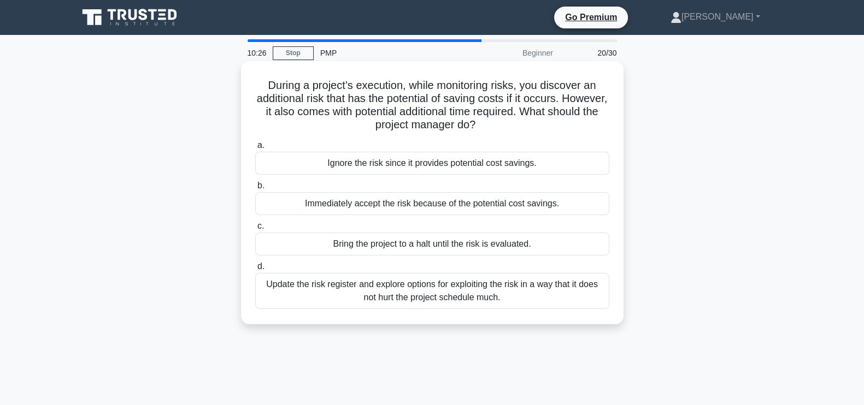
click at [524, 287] on div "Update the risk register and explore options for exploiting the risk in a way t…" at bounding box center [432, 291] width 354 height 36
click at [255, 271] on input "d. Update the risk register and explore options for exploiting the risk in a wa…" at bounding box center [255, 266] width 0 height 7
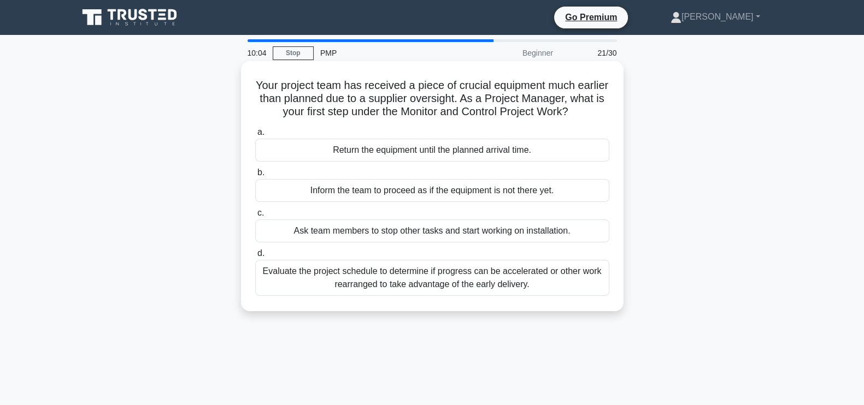
drag, startPoint x: 495, startPoint y: 97, endPoint x: 607, endPoint y: 106, distance: 112.4
click at [607, 106] on h5 "Your project team has received a piece of crucial equipment much earlier than p…" at bounding box center [432, 99] width 356 height 40
click at [609, 115] on h5 "Your project team has received a piece of crucial equipment much earlier than p…" at bounding box center [432, 99] width 356 height 40
drag, startPoint x: 599, startPoint y: 113, endPoint x: 497, endPoint y: 101, distance: 102.9
click at [497, 101] on h5 "Your project team has received a piece of crucial equipment much earlier than p…" at bounding box center [432, 99] width 356 height 40
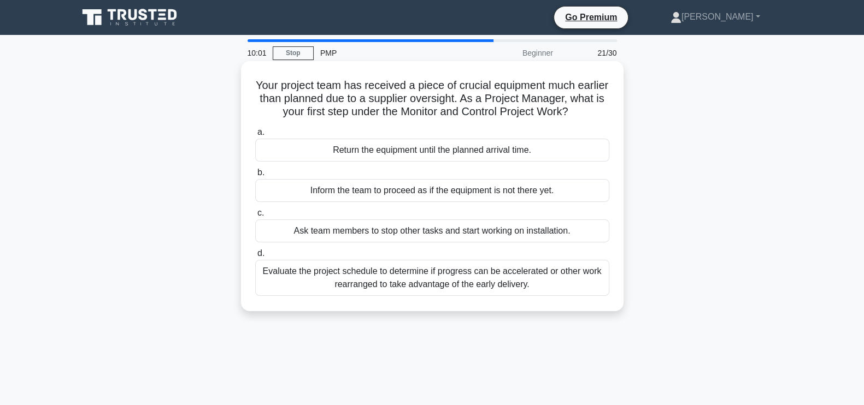
click at [581, 119] on icon ".spinner_0XTQ{transform-origin:center;animation:spinner_y6GP .75s linear infini…" at bounding box center [574, 112] width 13 height 13
click at [508, 281] on div "Evaluate the project schedule to determine if progress can be accelerated or ot…" at bounding box center [432, 278] width 354 height 36
click at [255, 257] on input "d. Evaluate the project schedule to determine if progress can be accelerated or…" at bounding box center [255, 253] width 0 height 7
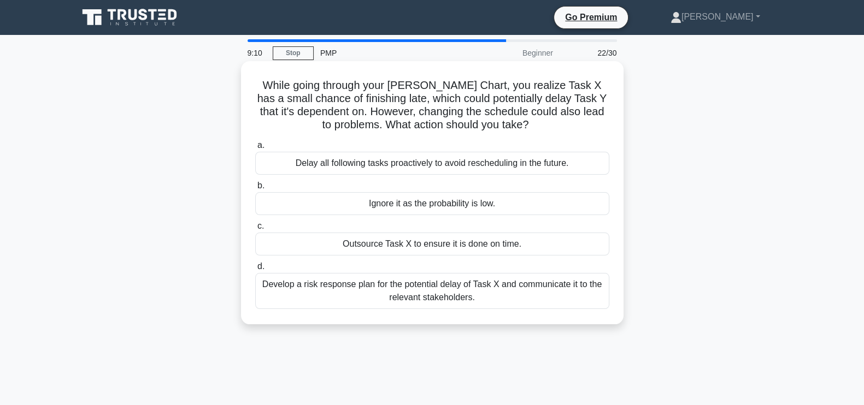
click at [441, 206] on div "Ignore it as the probability is low." at bounding box center [432, 203] width 354 height 23
click at [255, 190] on input "b. Ignore it as the probability is low." at bounding box center [255, 186] width 0 height 7
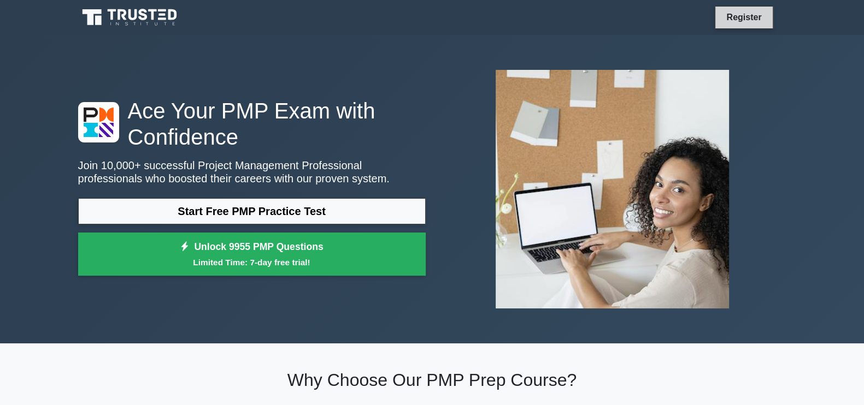
click at [746, 14] on link "Register" at bounding box center [744, 17] width 48 height 14
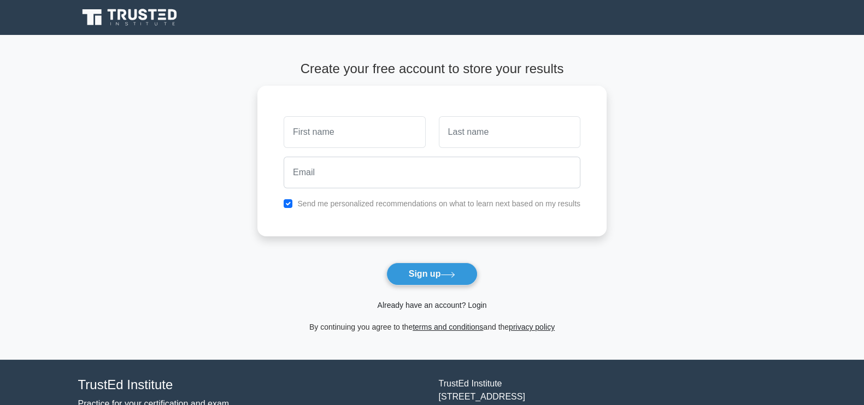
click at [430, 308] on link "Already have an account? Login" at bounding box center [431, 305] width 109 height 9
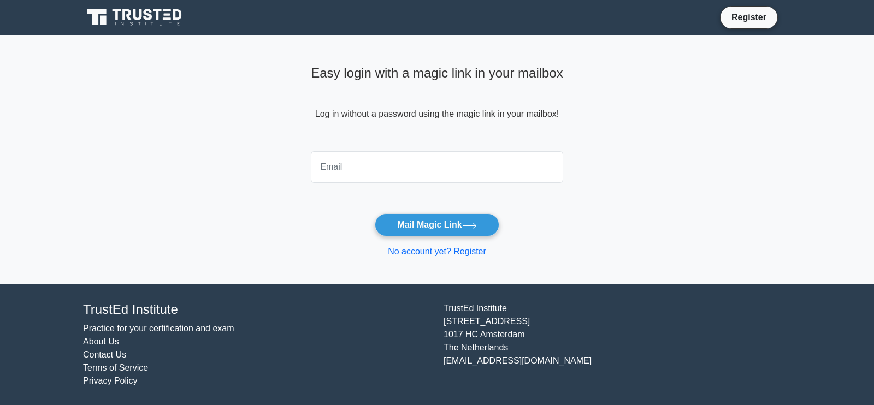
click at [407, 163] on input "email" at bounding box center [437, 167] width 252 height 32
type input "[DOMAIN_NAME][EMAIL_ADDRESS][DOMAIN_NAME]"
click at [403, 217] on button "Mail Magic Link" at bounding box center [437, 225] width 124 height 23
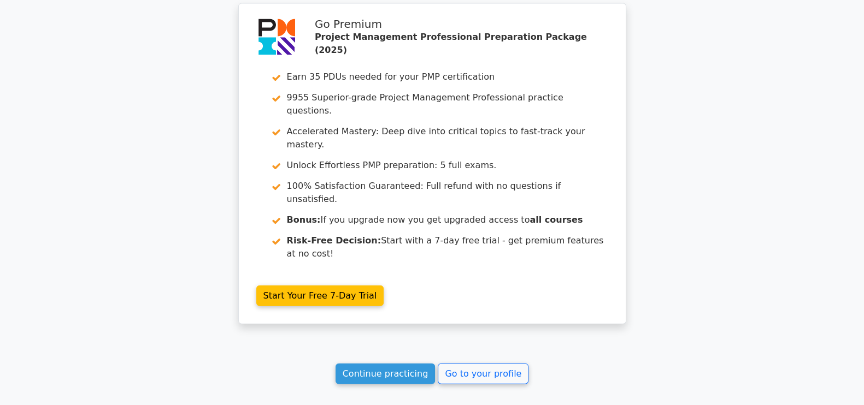
scroll to position [3023, 0]
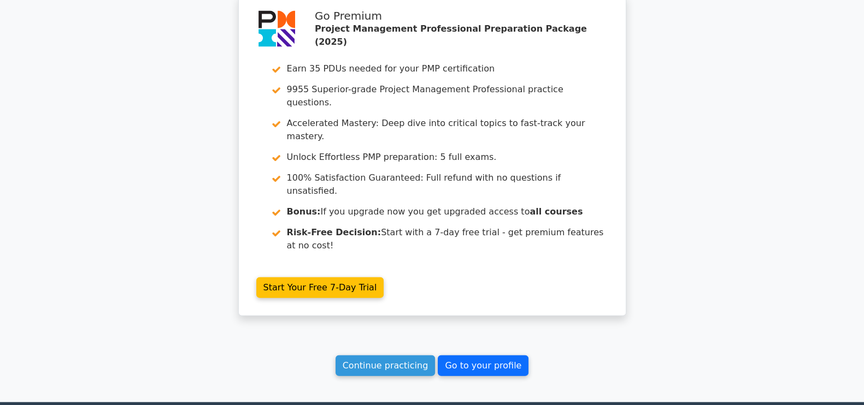
click at [501, 356] on link "Go to your profile" at bounding box center [483, 366] width 91 height 21
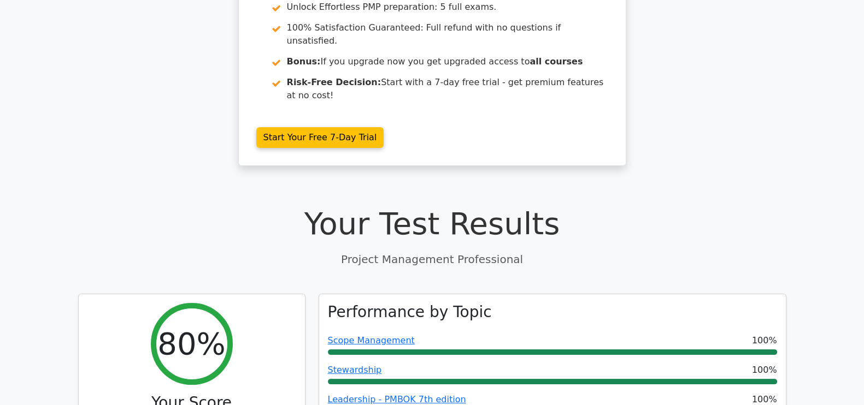
scroll to position [0, 0]
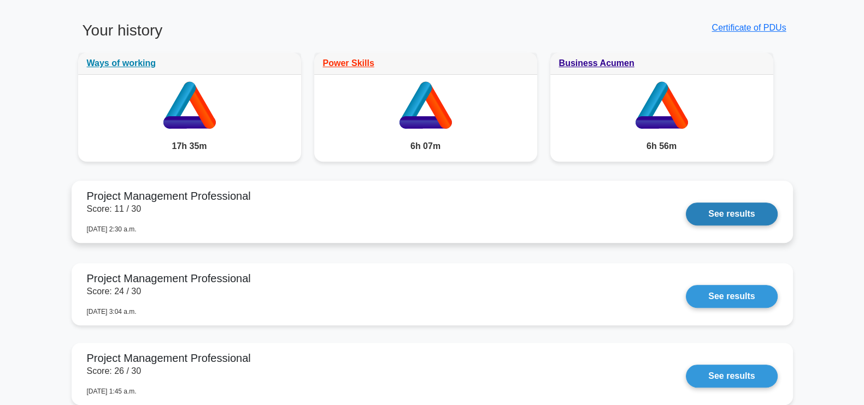
scroll to position [843, 0]
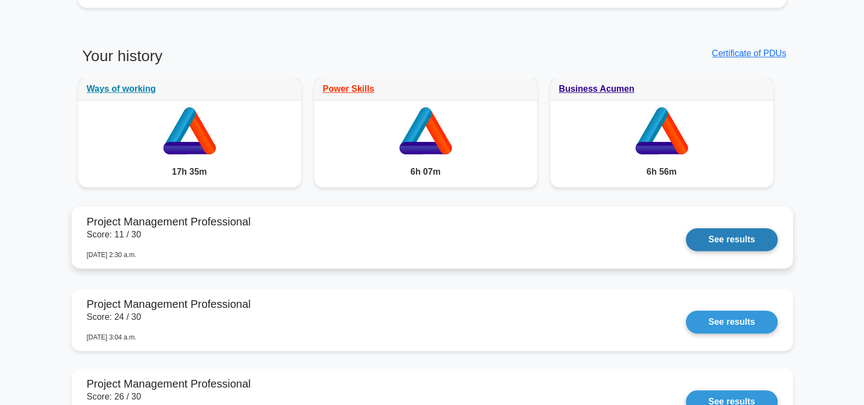
click at [724, 240] on link "See results" at bounding box center [731, 239] width 91 height 23
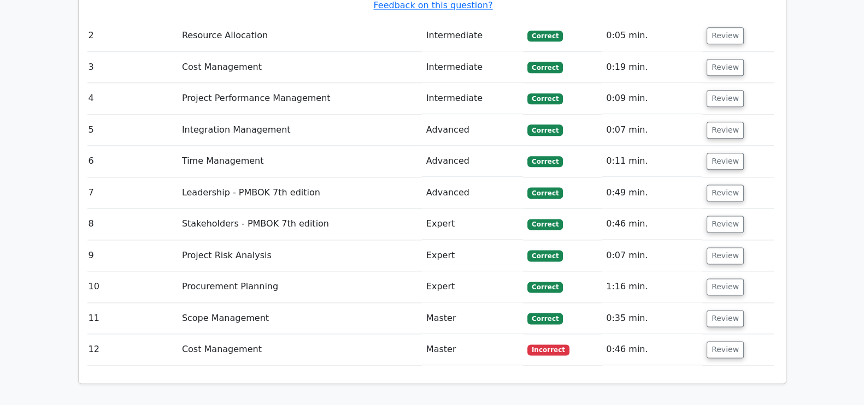
scroll to position [0, 2]
click at [724, 342] on button "Review" at bounding box center [726, 350] width 37 height 17
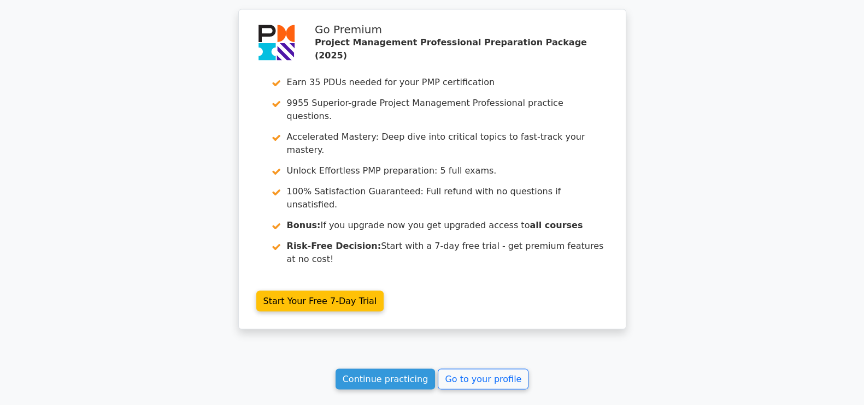
scroll to position [2696, 0]
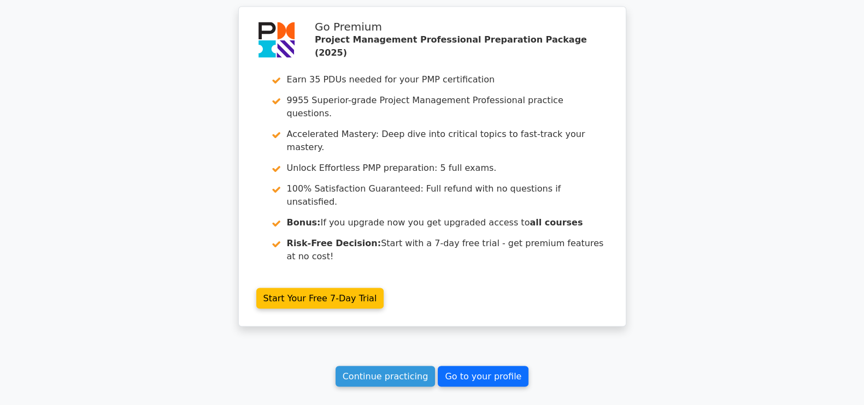
click at [495, 367] on link "Go to your profile" at bounding box center [483, 377] width 91 height 21
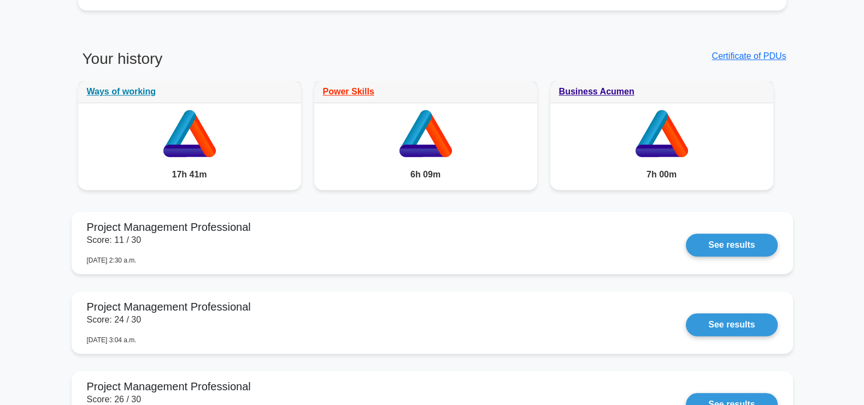
scroll to position [845, 0]
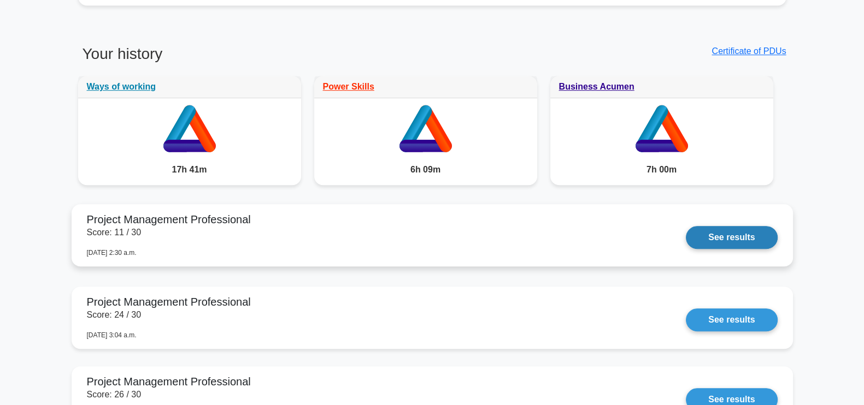
click at [739, 233] on link "See results" at bounding box center [731, 237] width 91 height 23
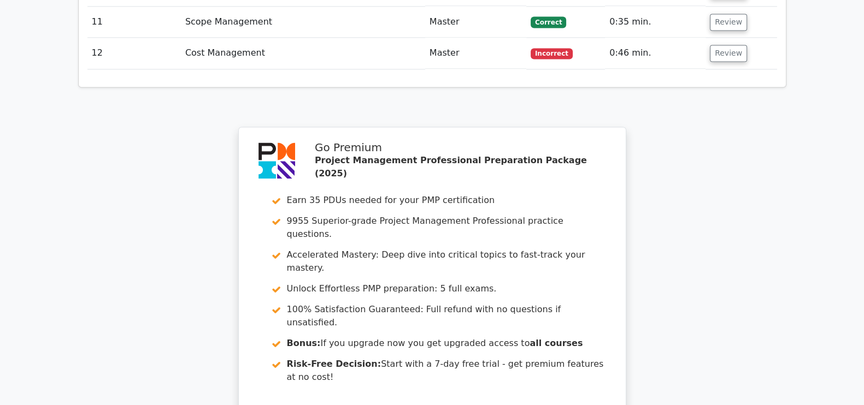
scroll to position [2204, 0]
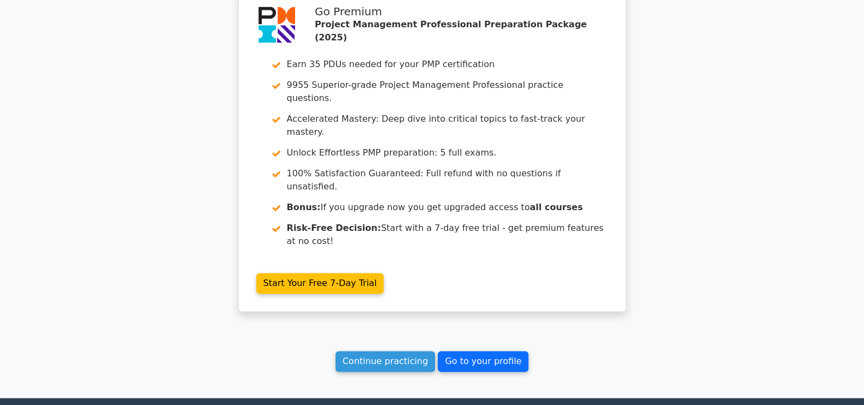
click at [503, 351] on link "Go to your profile" at bounding box center [483, 361] width 91 height 21
